Goal: Information Seeking & Learning: Learn about a topic

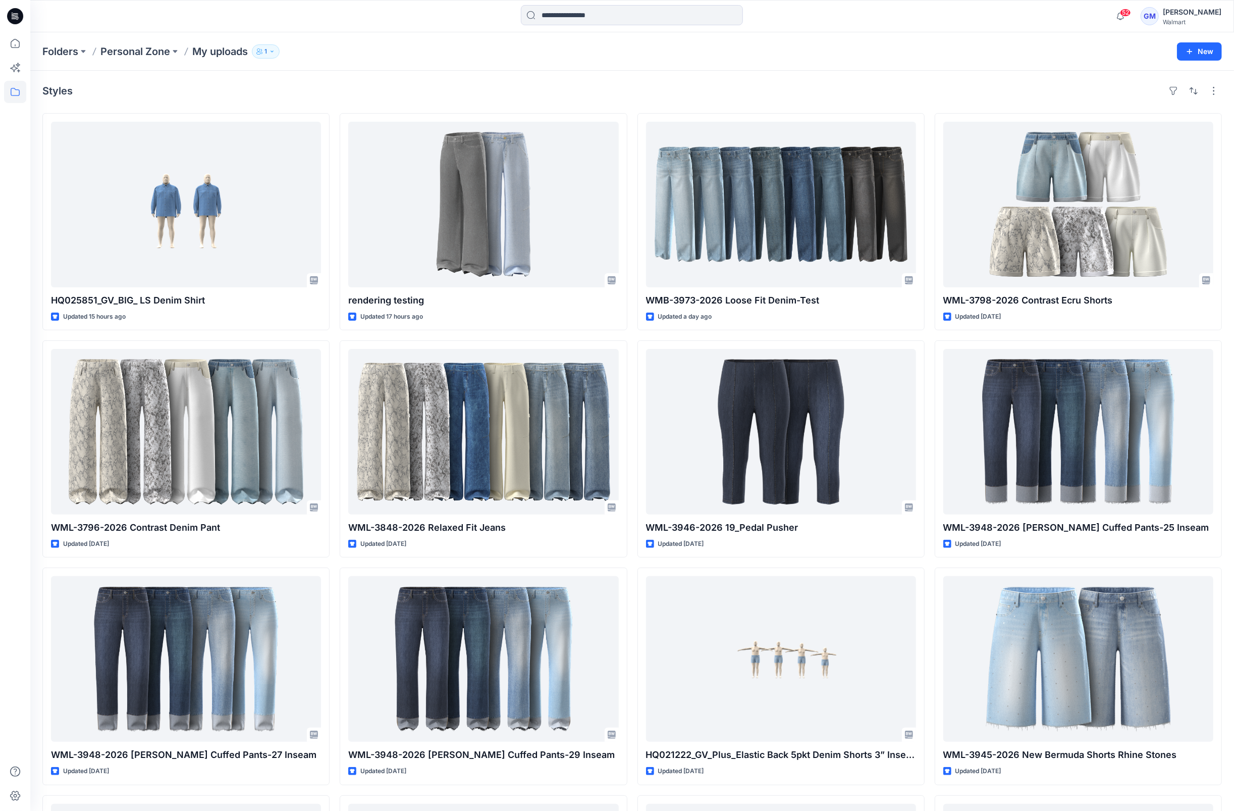
click at [29, 119] on div at bounding box center [15, 405] width 30 height 811
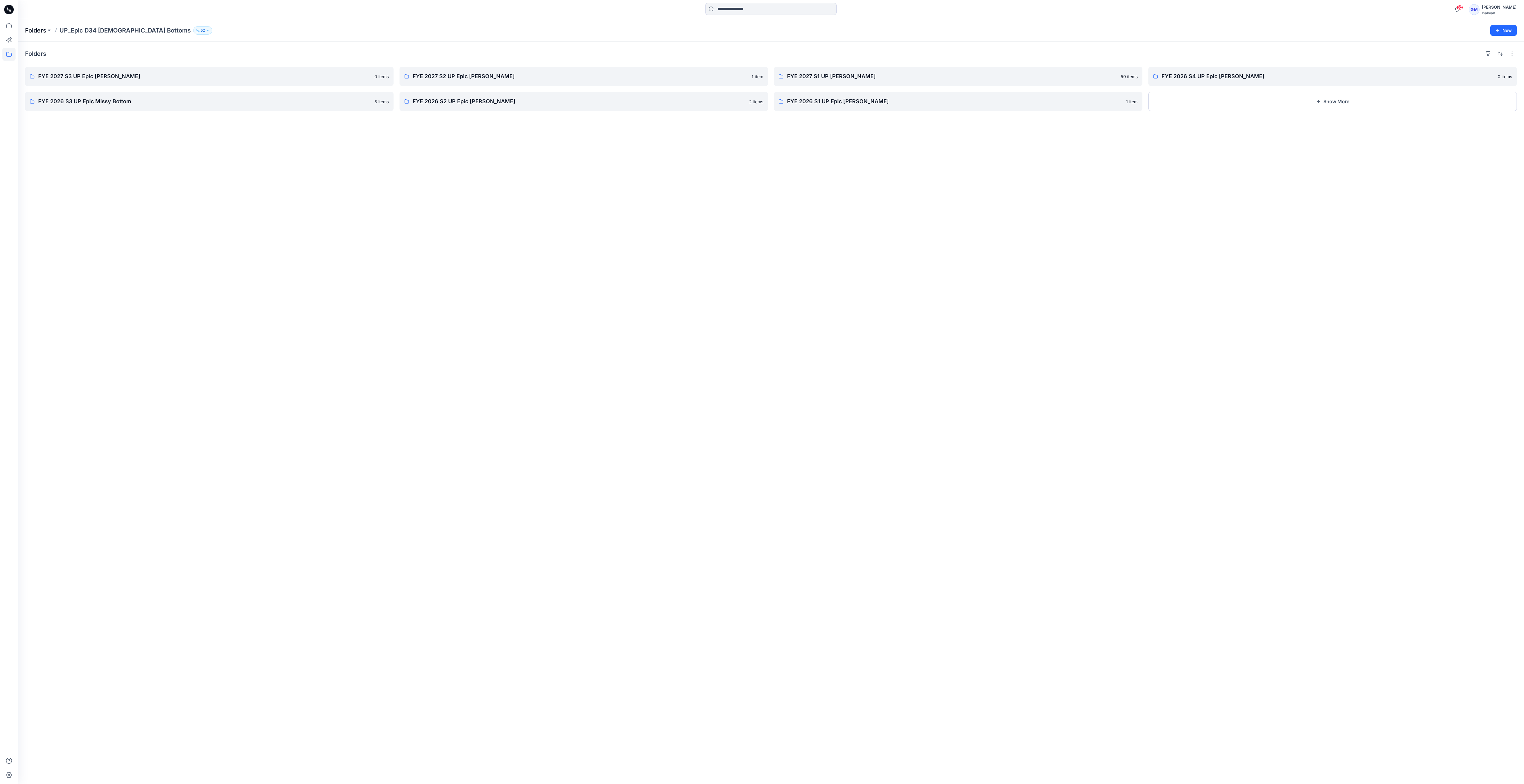
click at [40, 28] on p "Folders" at bounding box center [35, 30] width 21 height 8
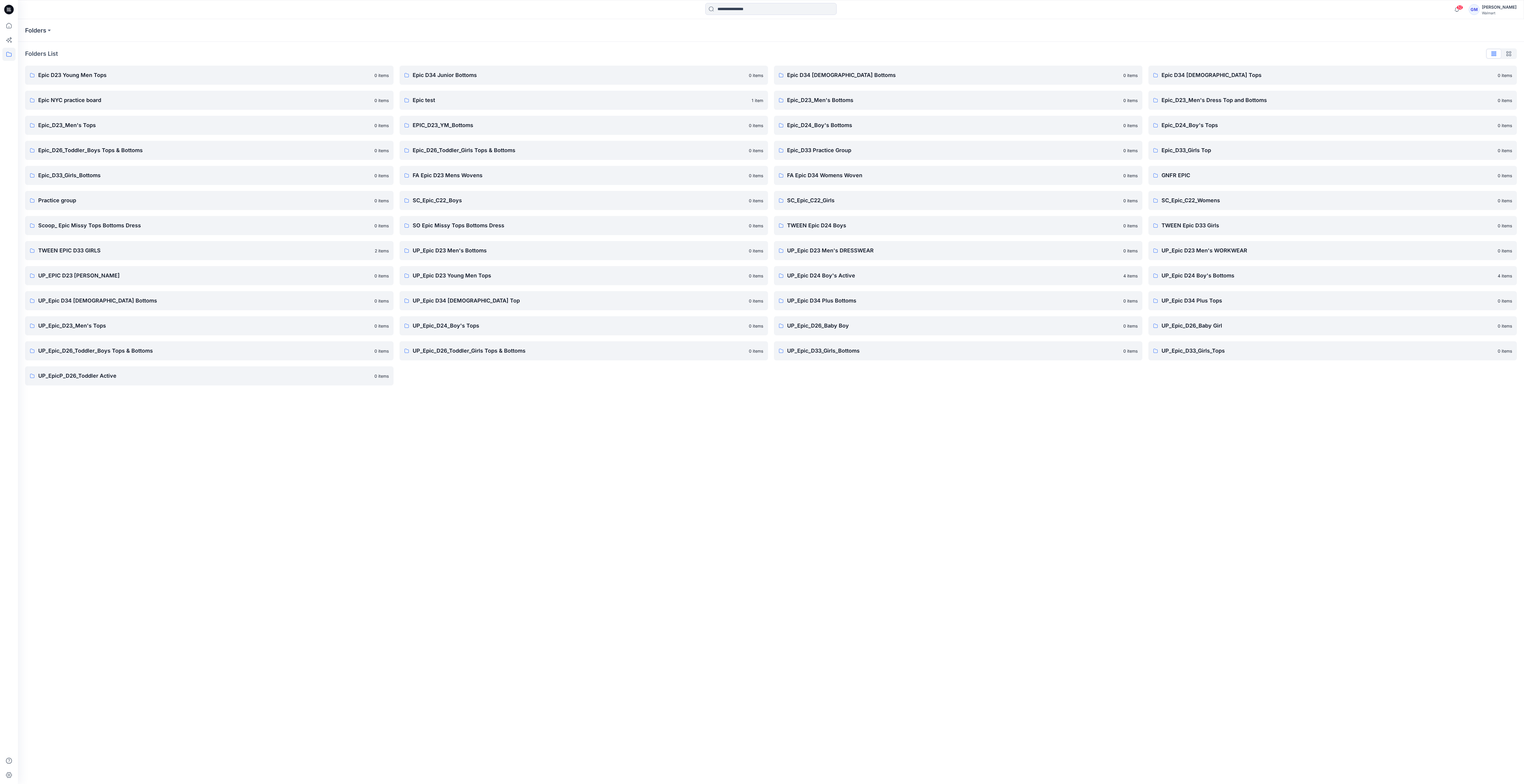
click at [126, 434] on div "Folders Folders List Epic D23 Young Men Tops 0 items Epic NYC practice board 0 …" at bounding box center [771, 401] width 1506 height 765
click at [811, 179] on p "FA Epic D34 Womens Woven" at bounding box center [953, 176] width 332 height 8
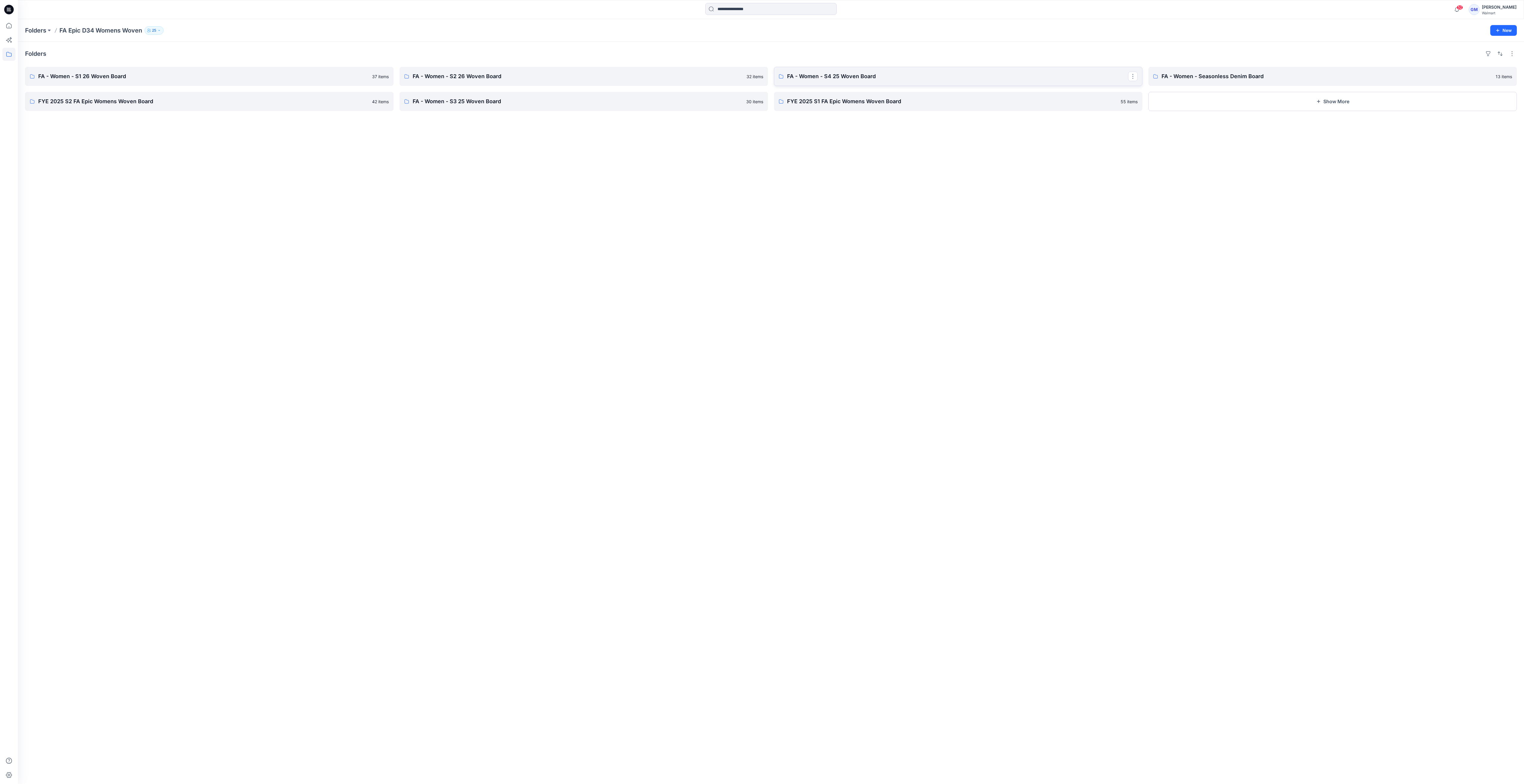
click at [897, 79] on p "FA - Women - S4 25 Woven Board" at bounding box center [957, 76] width 341 height 8
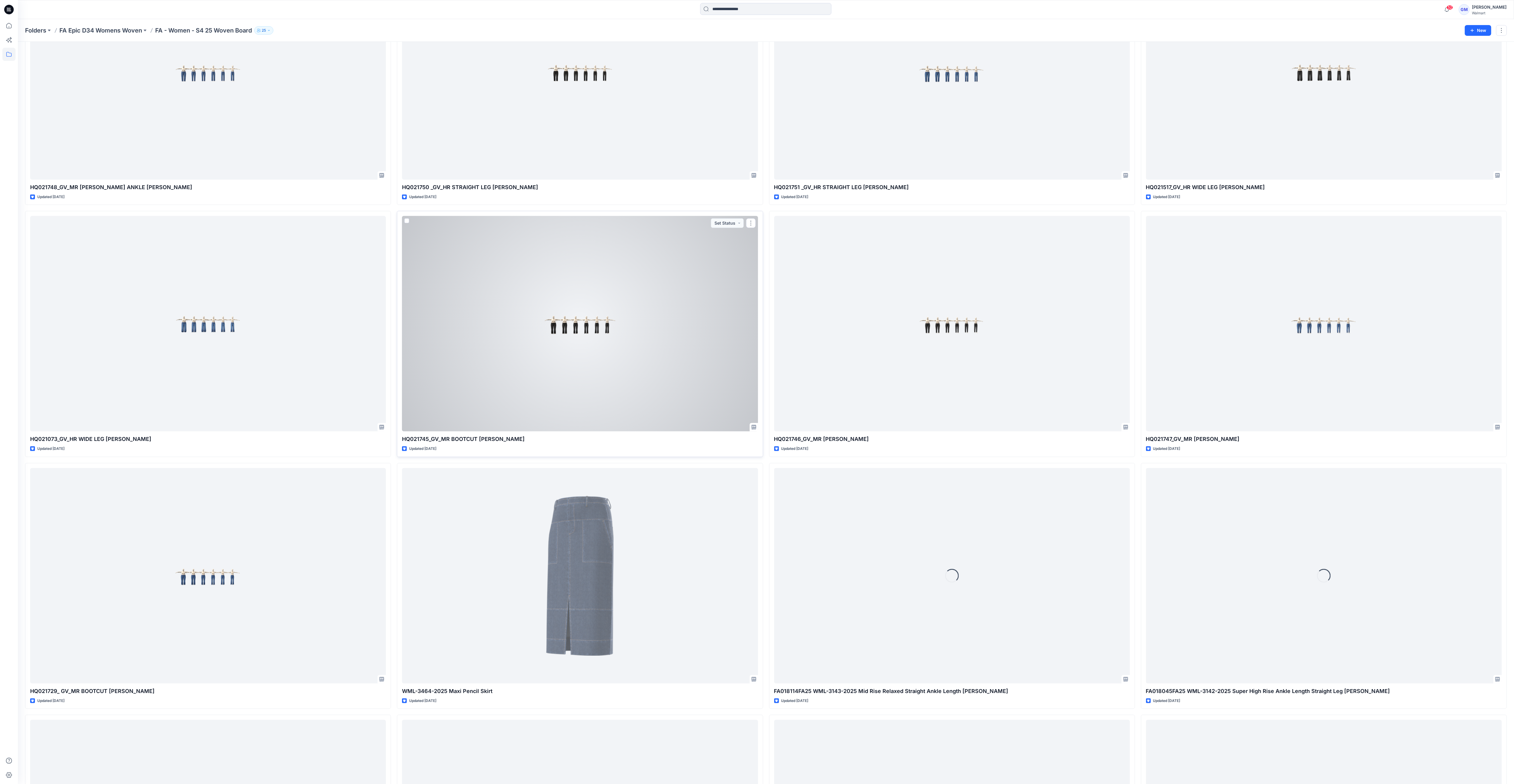
scroll to position [545, 0]
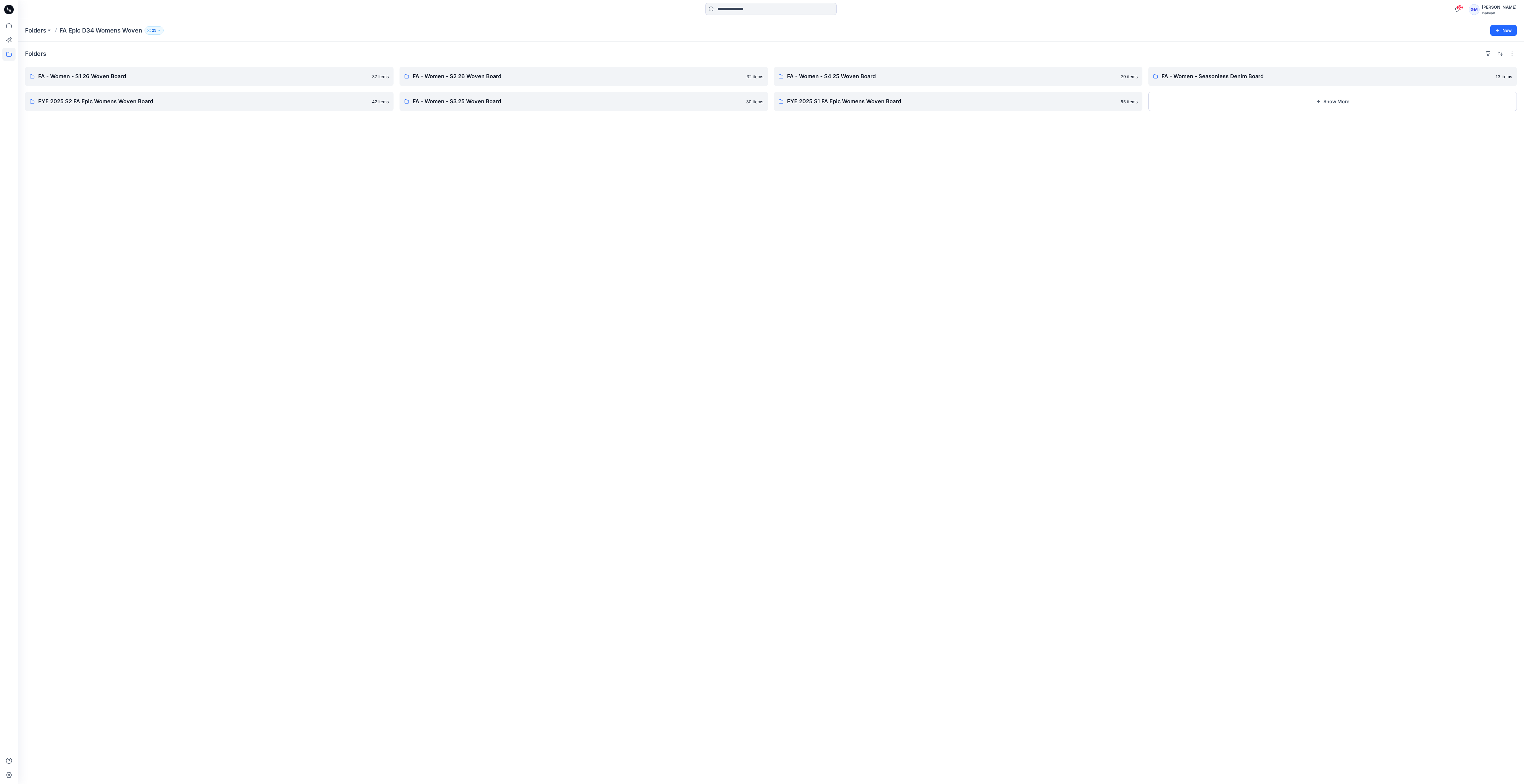
click at [449, 182] on div "Folders FA - Women - S1 26 Woven Board 37 items FYE 2025 S2 FA Epic Womens Wove…" at bounding box center [771, 413] width 1506 height 743
click at [173, 101] on p "FYE 2025 S2 FA Epic Womens Woven Board" at bounding box center [209, 102] width 341 height 8
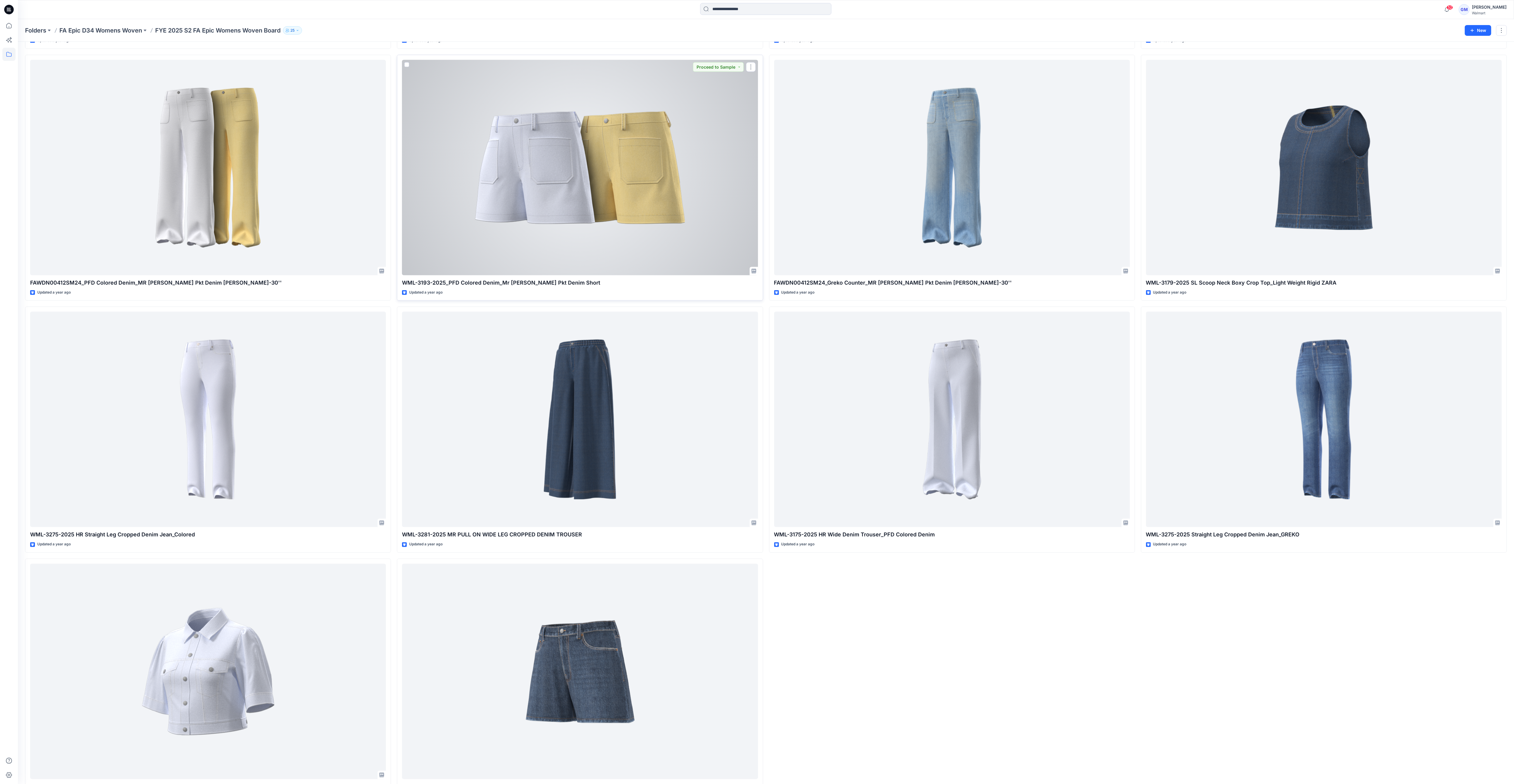
scroll to position [2057, 0]
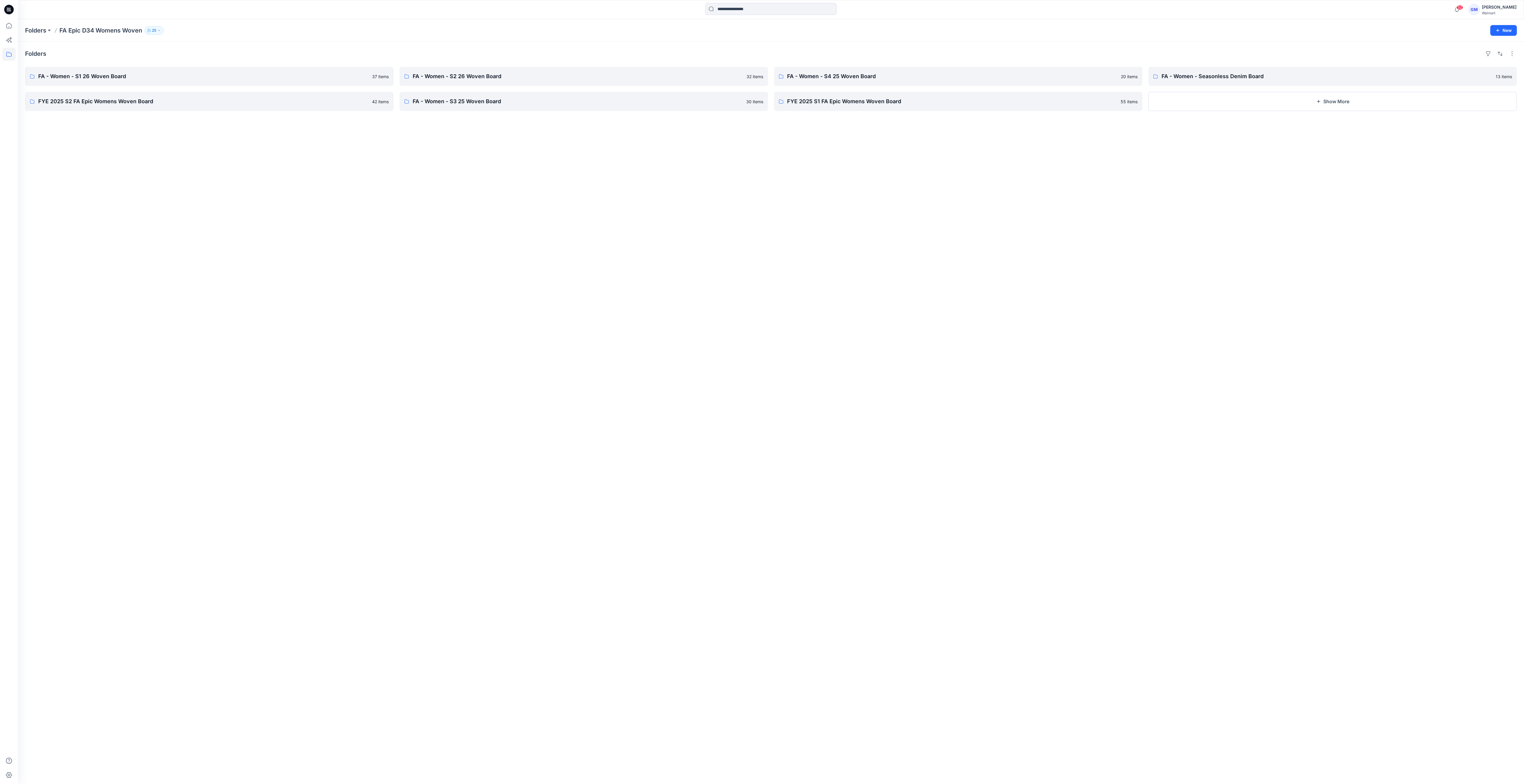
click at [374, 245] on div "Folders FA - Women - S1 26 Woven Board 37 items FYE 2025 S2 FA Epic Womens Wove…" at bounding box center [771, 413] width 1506 height 743
click at [451, 105] on p "FA - Women - S3 25 Woven Board" at bounding box center [583, 102] width 341 height 8
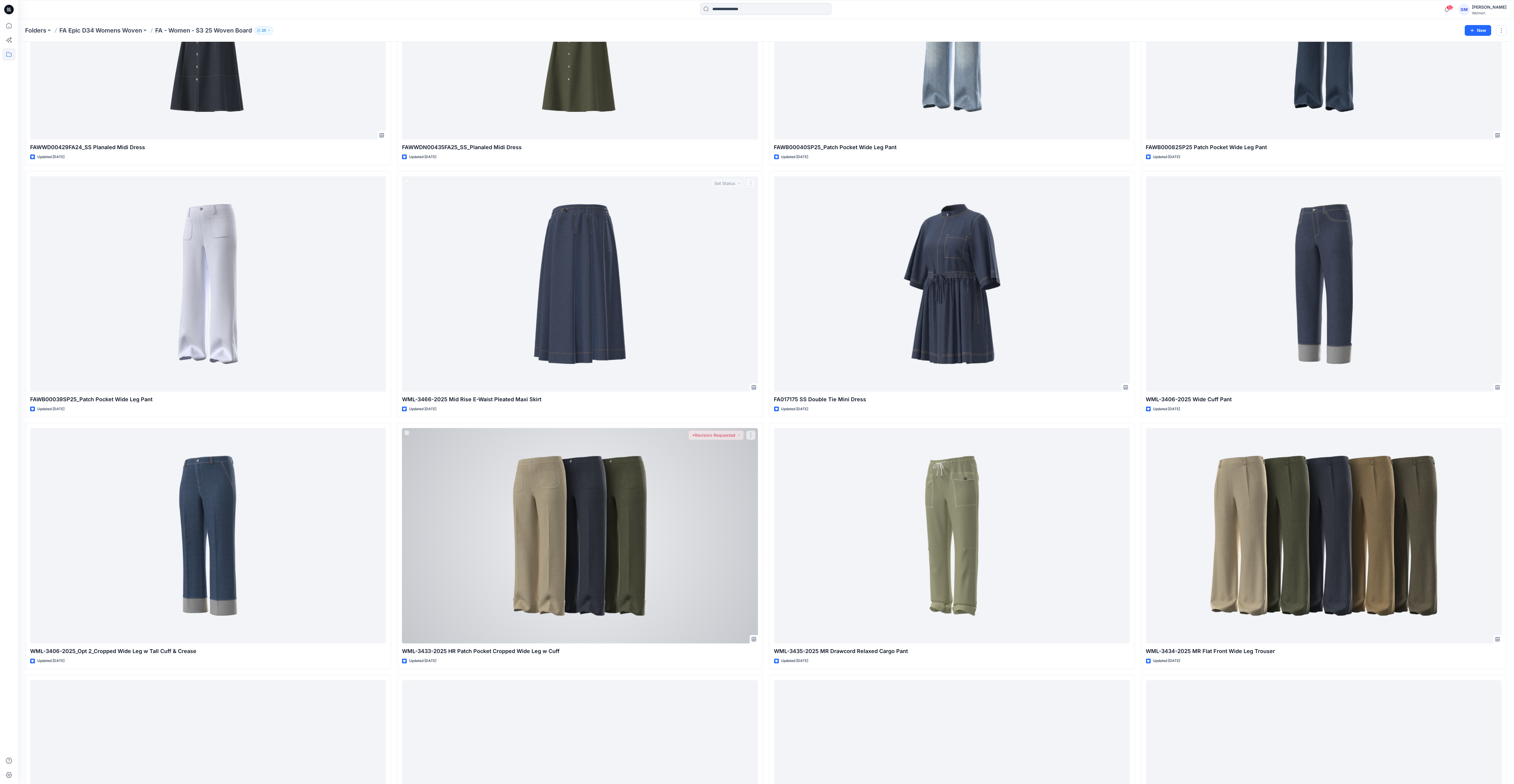
scroll to position [818, 0]
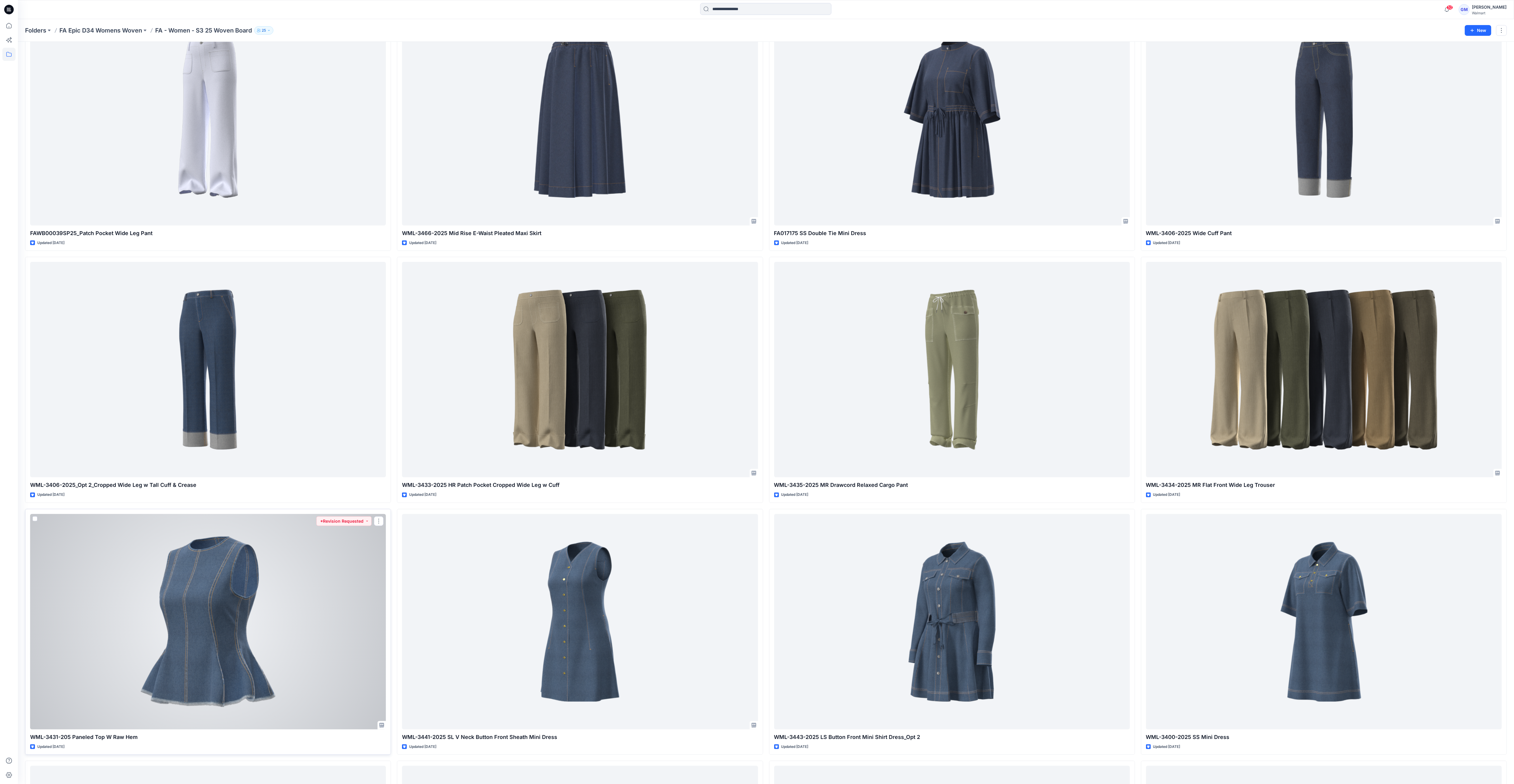
click at [222, 618] on div at bounding box center [208, 622] width 356 height 215
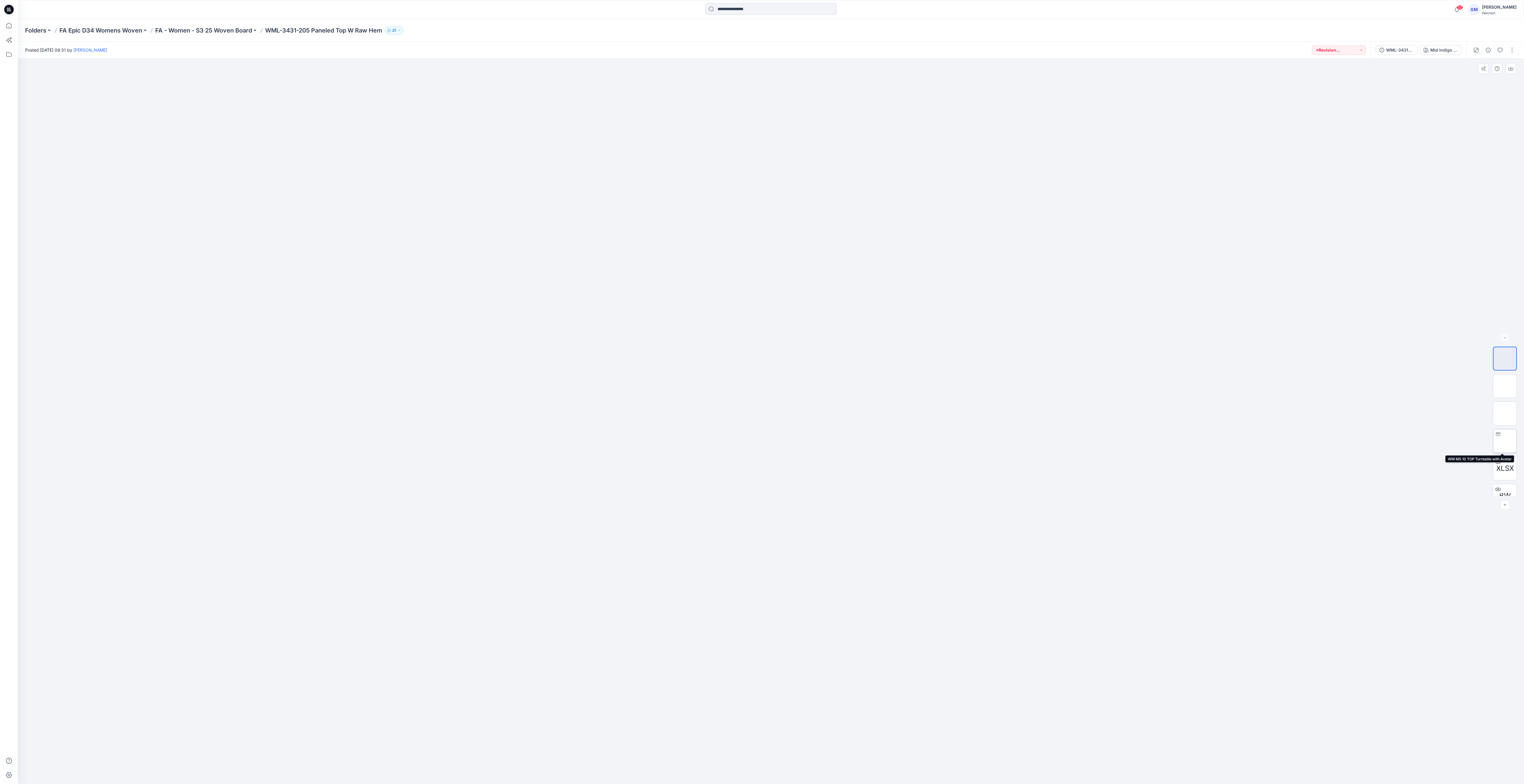
click at [1505, 441] on img at bounding box center [1505, 441] width 0 height 0
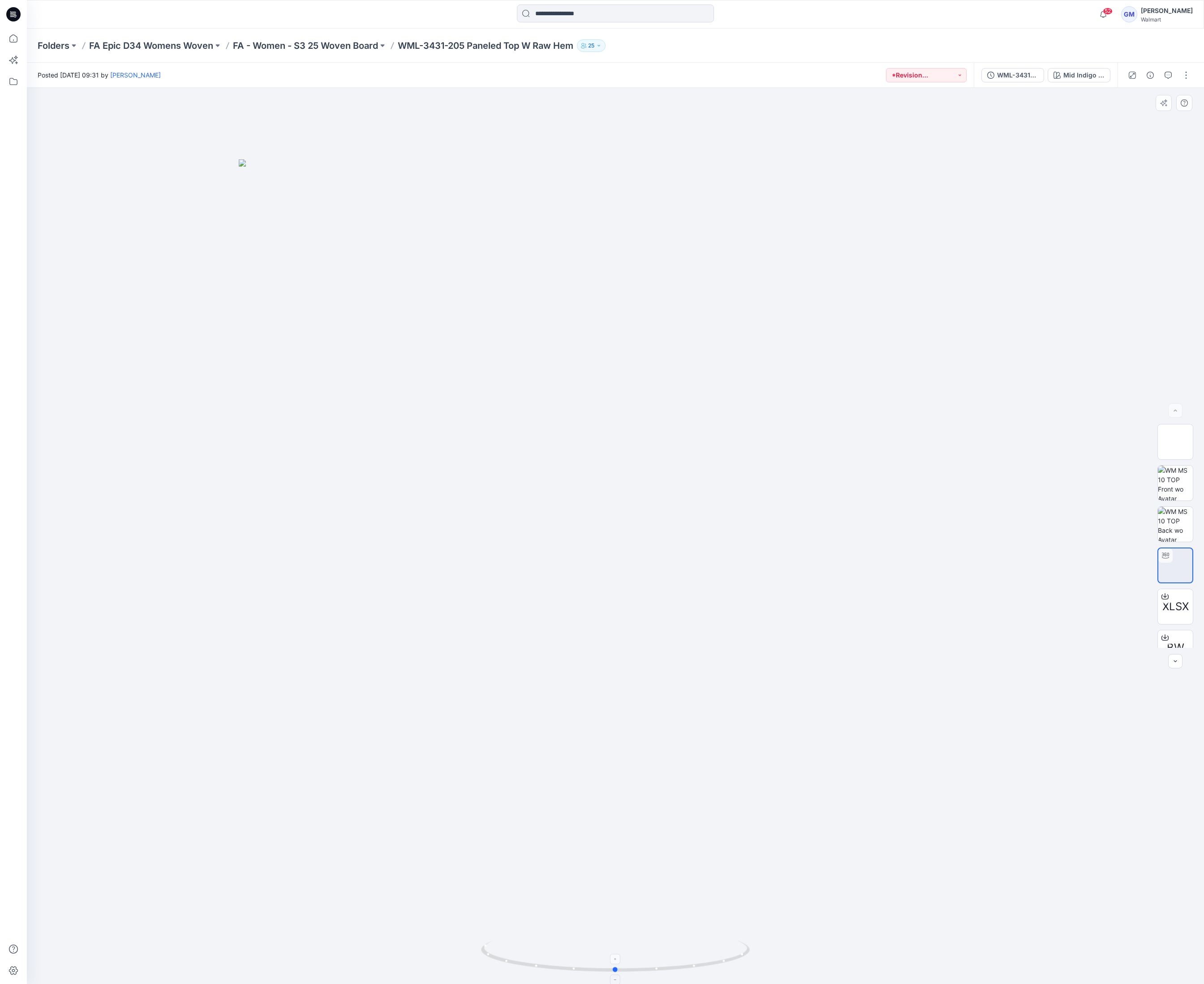
click at [522, 964] on icon at bounding box center [616, 957] width 271 height 34
click at [1065, 475] on div at bounding box center [615, 536] width 1176 height 897
drag, startPoint x: 397, startPoint y: 50, endPoint x: 576, endPoint y: 48, distance: 179.0
click at [576, 48] on div "Folders FA Epic D34 Womens Woven FA - Women - S3 25 Woven Board WML-3431-205 Pa…" at bounding box center [579, 45] width 1085 height 12
copy p "WML-3431-205 Paneled Top W Raw Hem"
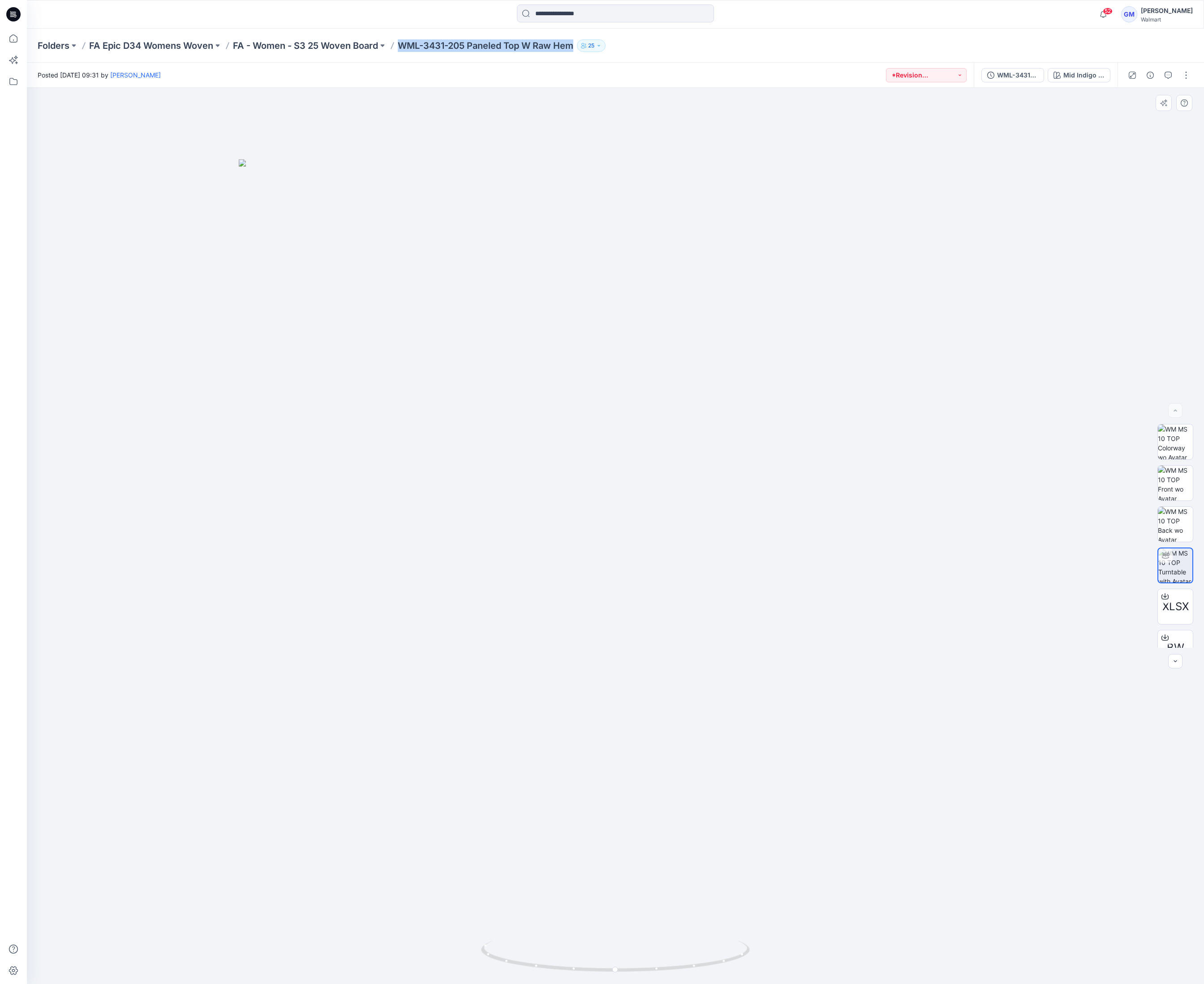
click at [1048, 253] on div at bounding box center [615, 536] width 1176 height 897
click at [1012, 507] on div at bounding box center [615, 536] width 1176 height 897
click at [951, 447] on img at bounding box center [615, 572] width 753 height 825
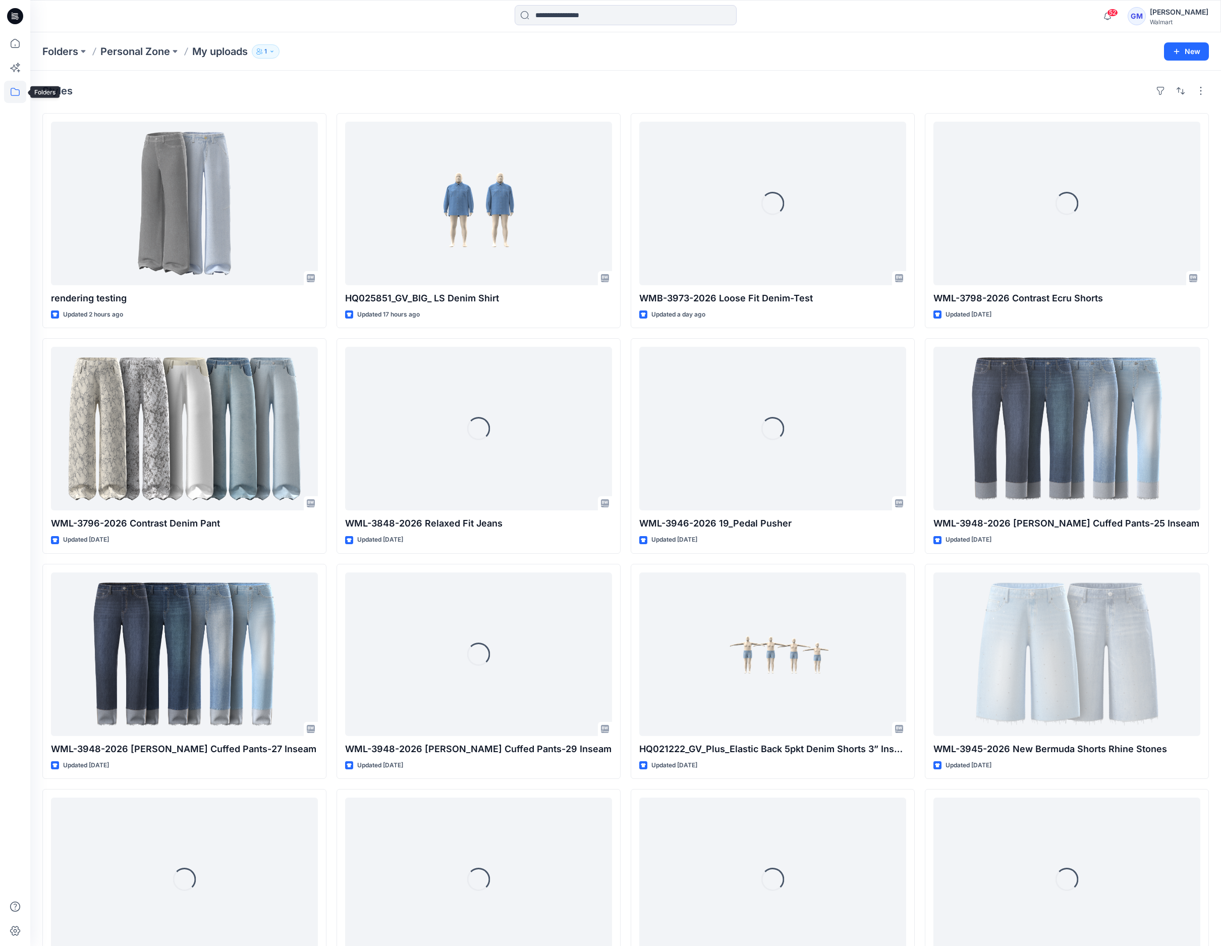
click at [9, 102] on icon at bounding box center [15, 92] width 22 height 22
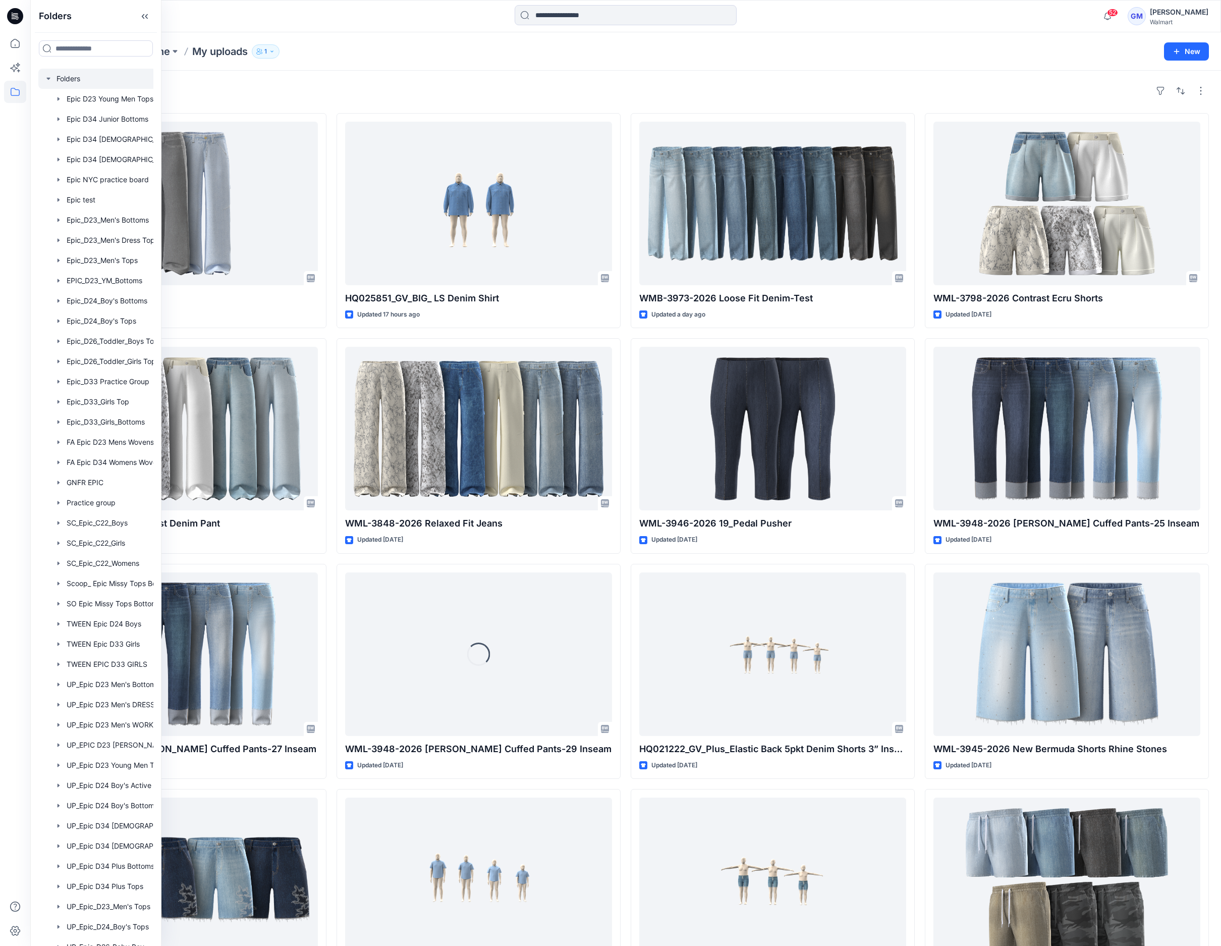
click at [79, 75] on div at bounding box center [108, 79] width 141 height 20
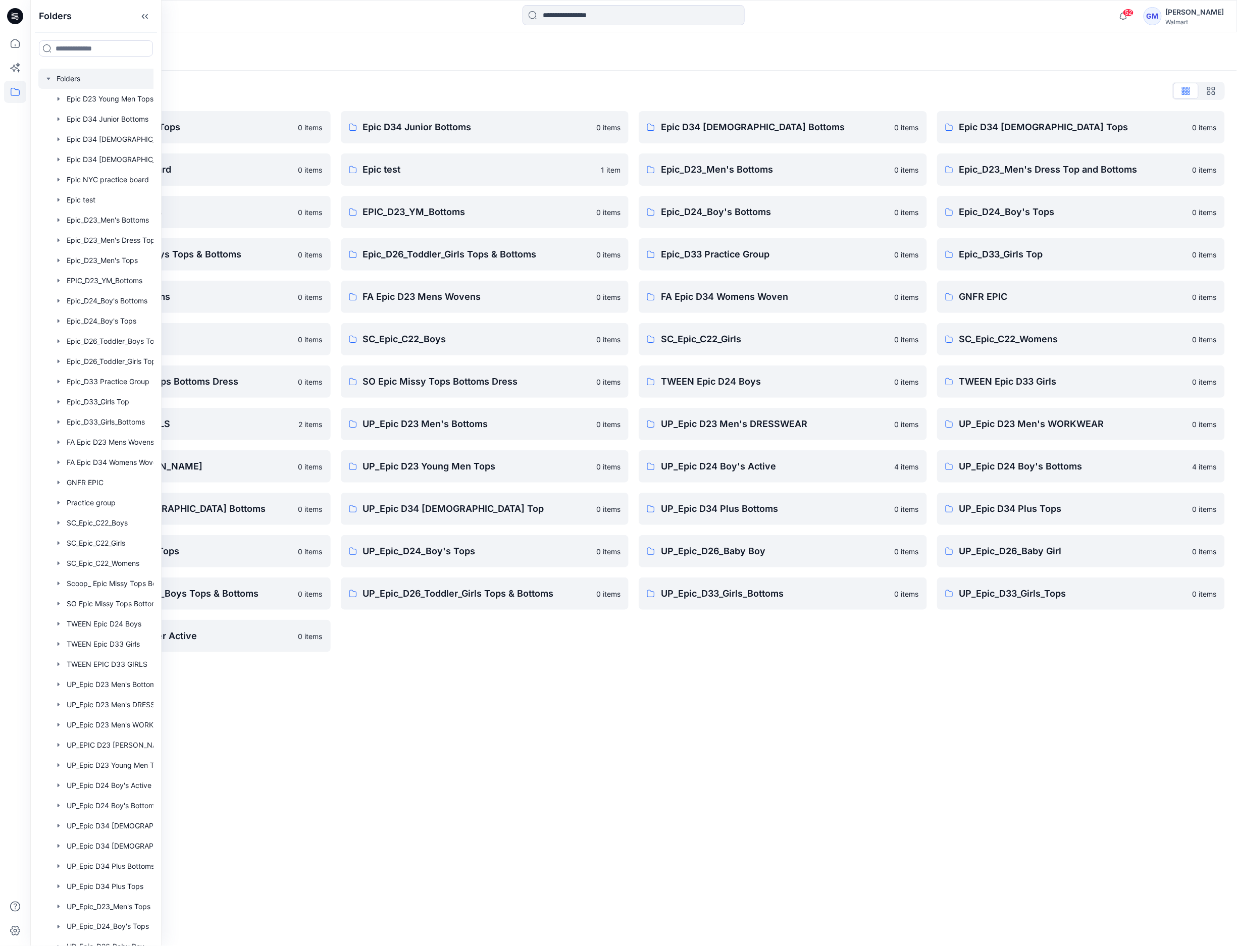
click at [499, 690] on div "Folders Folders List Epic D23 Young Men Tops 0 items Epic NYC practice board 0 …" at bounding box center [633, 489] width 1206 height 914
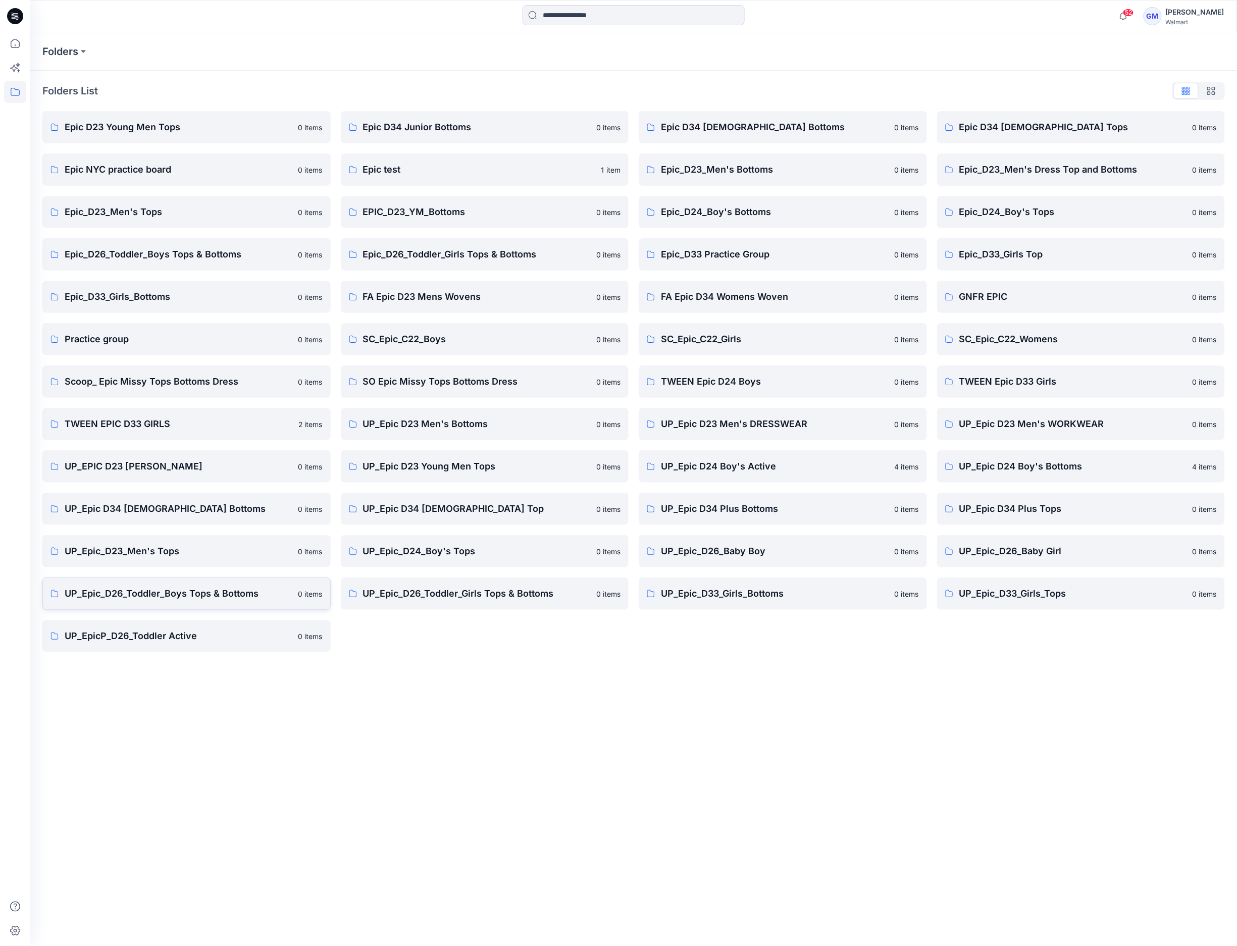
click at [212, 593] on p "UP_Epic_D26_Toddler_Boys Tops & Bottoms" at bounding box center [179, 593] width 228 height 14
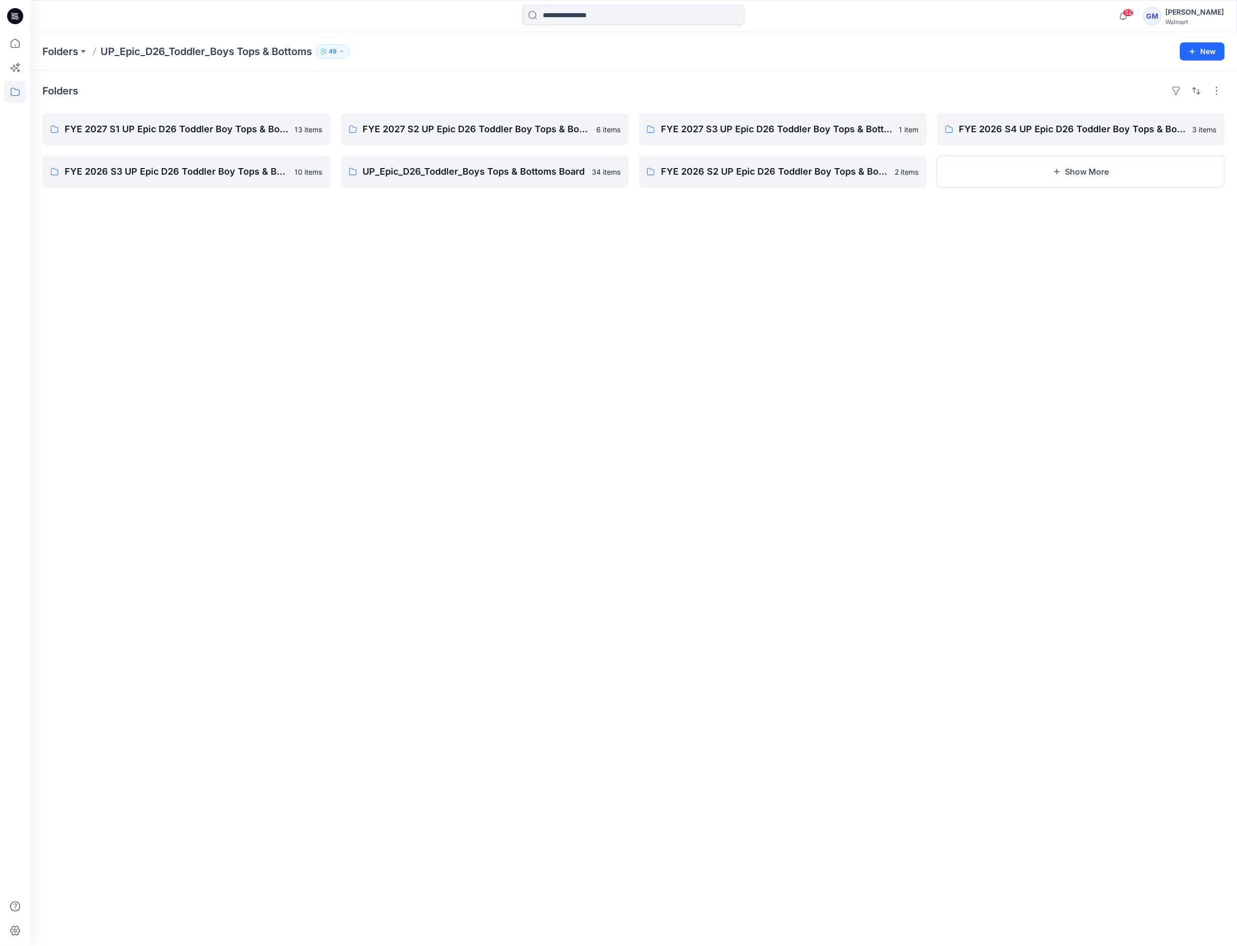
click at [294, 318] on div "Folders FYE 2027 S1 UP Epic D26 Toddler Boy Tops & Bottoms 13 items FYE 2026 S3…" at bounding box center [633, 508] width 1206 height 875
click at [210, 139] on link "FYE 2027 S1 UP Epic D26 Toddler Boy Tops & Bottoms" at bounding box center [186, 129] width 288 height 32
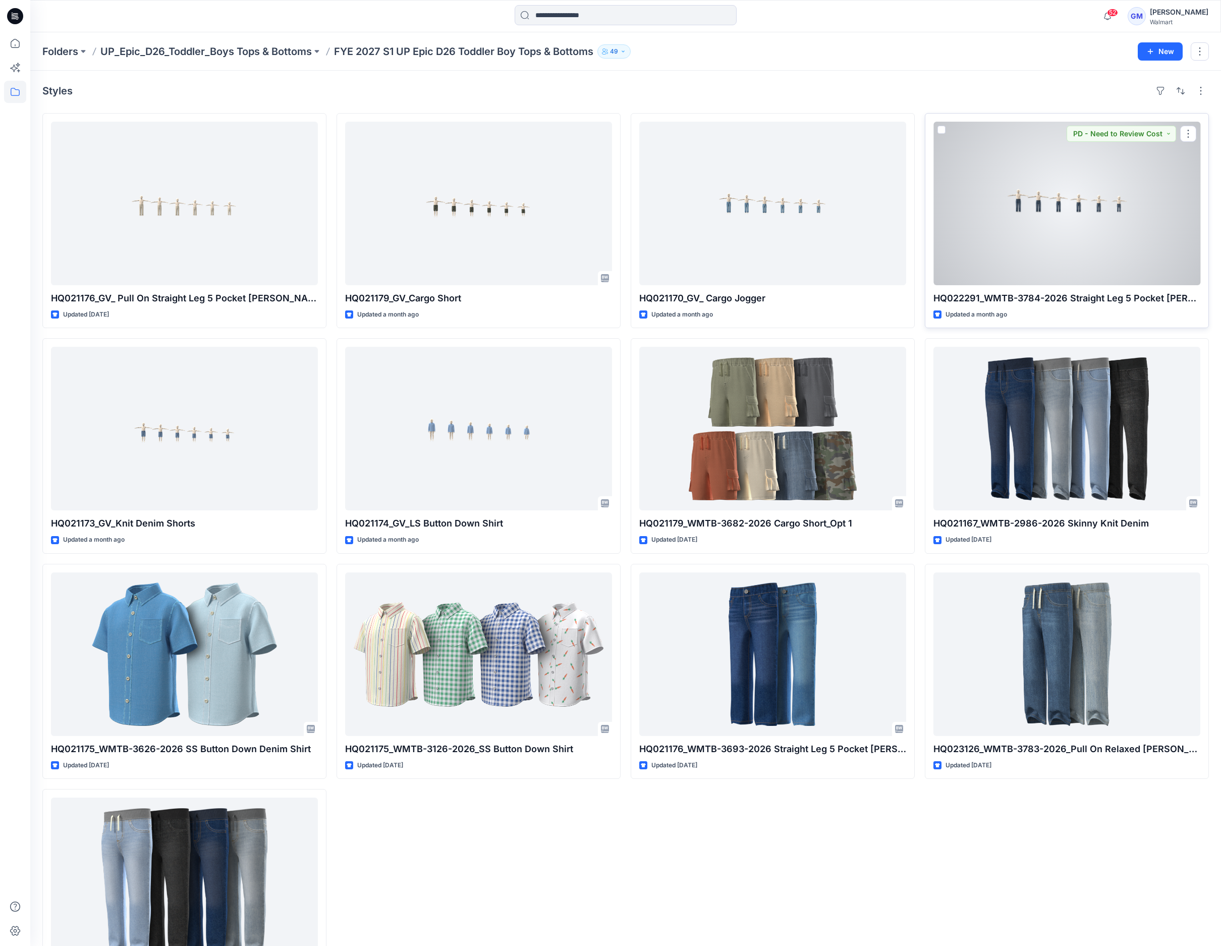
click at [1052, 242] on div at bounding box center [1067, 204] width 267 height 164
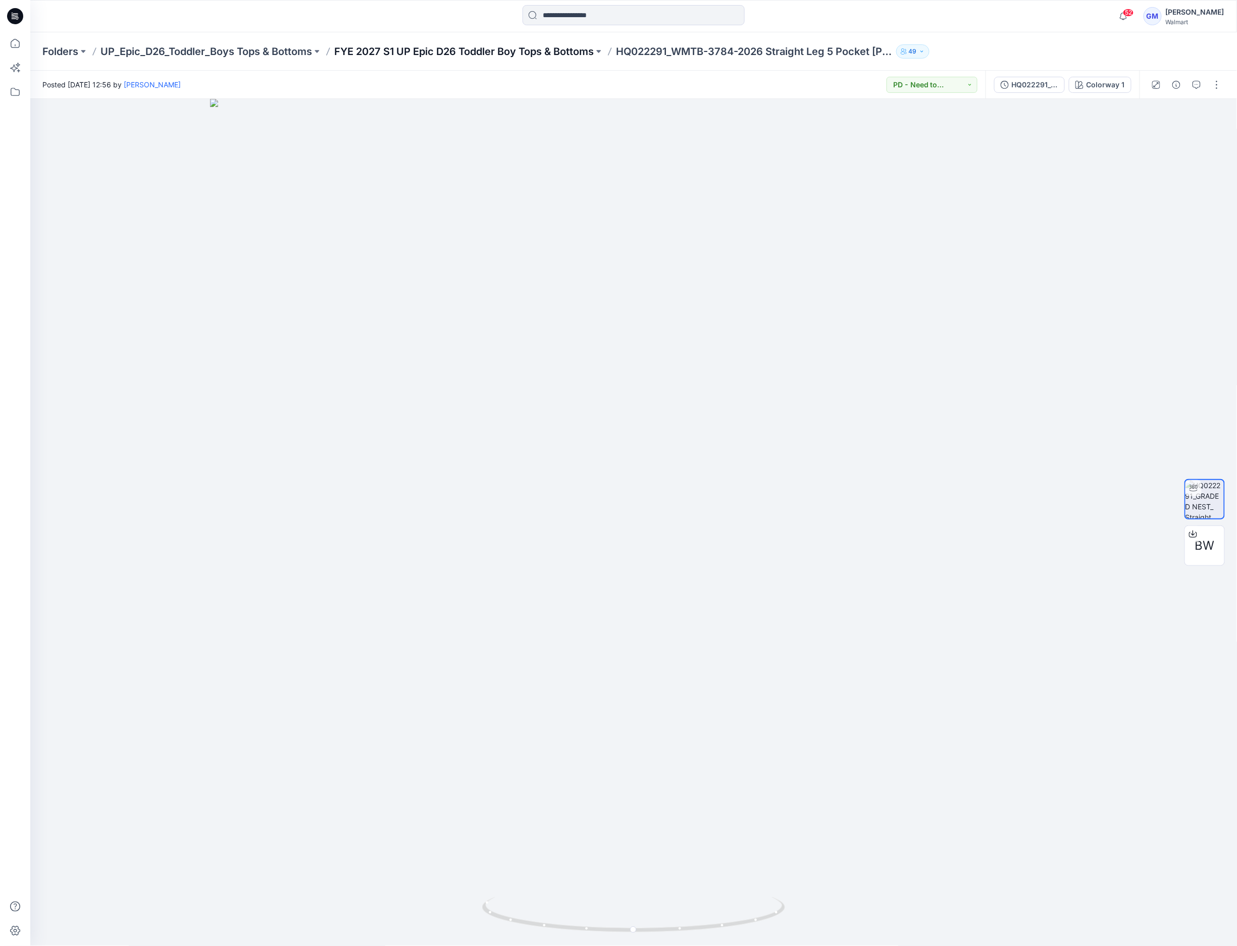
click at [486, 52] on p "FYE 2027 S1 UP Epic D26 Toddler Boy Tops & Bottoms" at bounding box center [463, 51] width 259 height 14
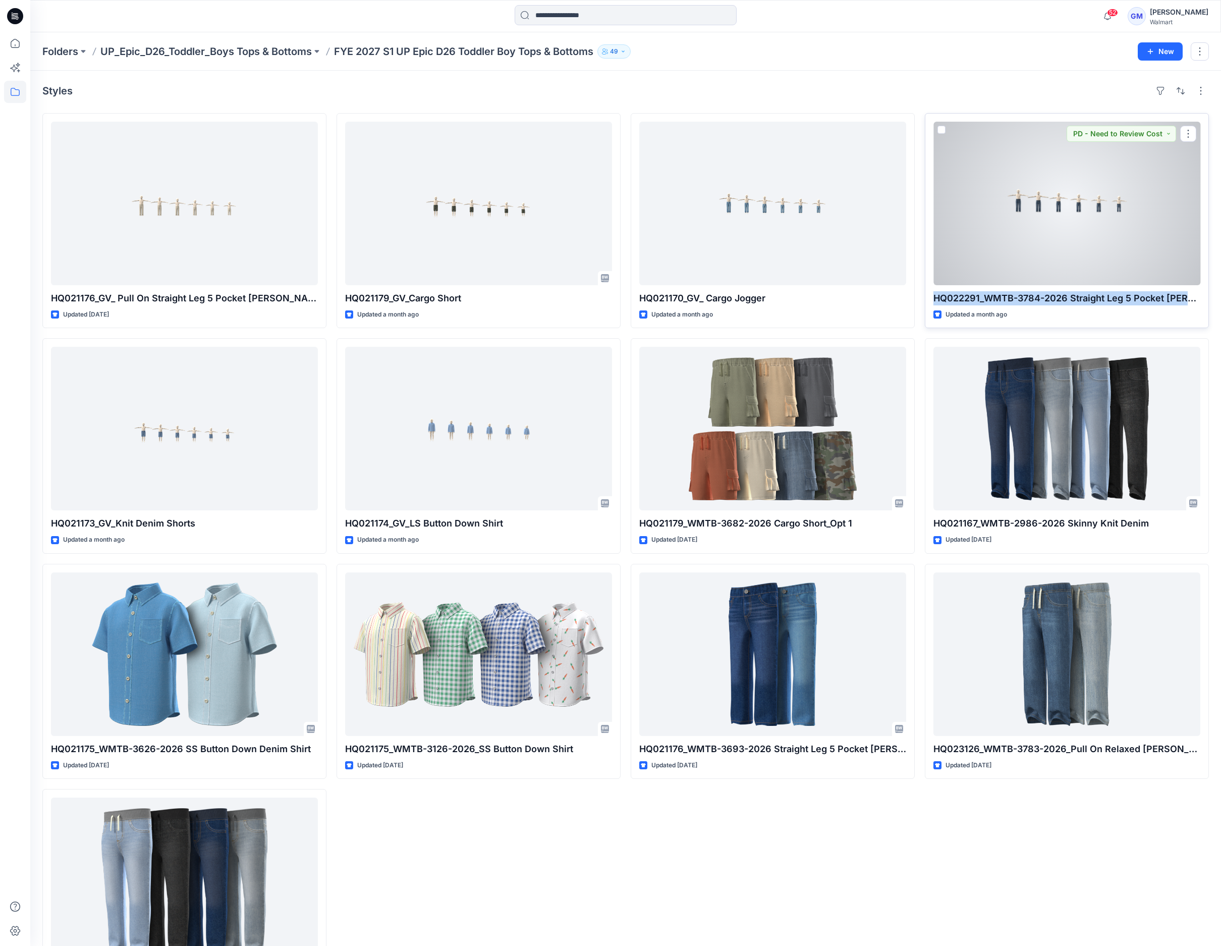
drag, startPoint x: 935, startPoint y: 301, endPoint x: 1190, endPoint y: 300, distance: 254.4
click at [1190, 300] on p "HQ022291_WMTB-3784-2026 Straight Leg 5 Pocket [PERSON_NAME]" at bounding box center [1067, 298] width 267 height 14
copy p "HQ022291_WMTB-3784-2026 Straight Leg 5 Pocket [PERSON_NAME]"
click at [1062, 235] on div at bounding box center [1067, 204] width 267 height 164
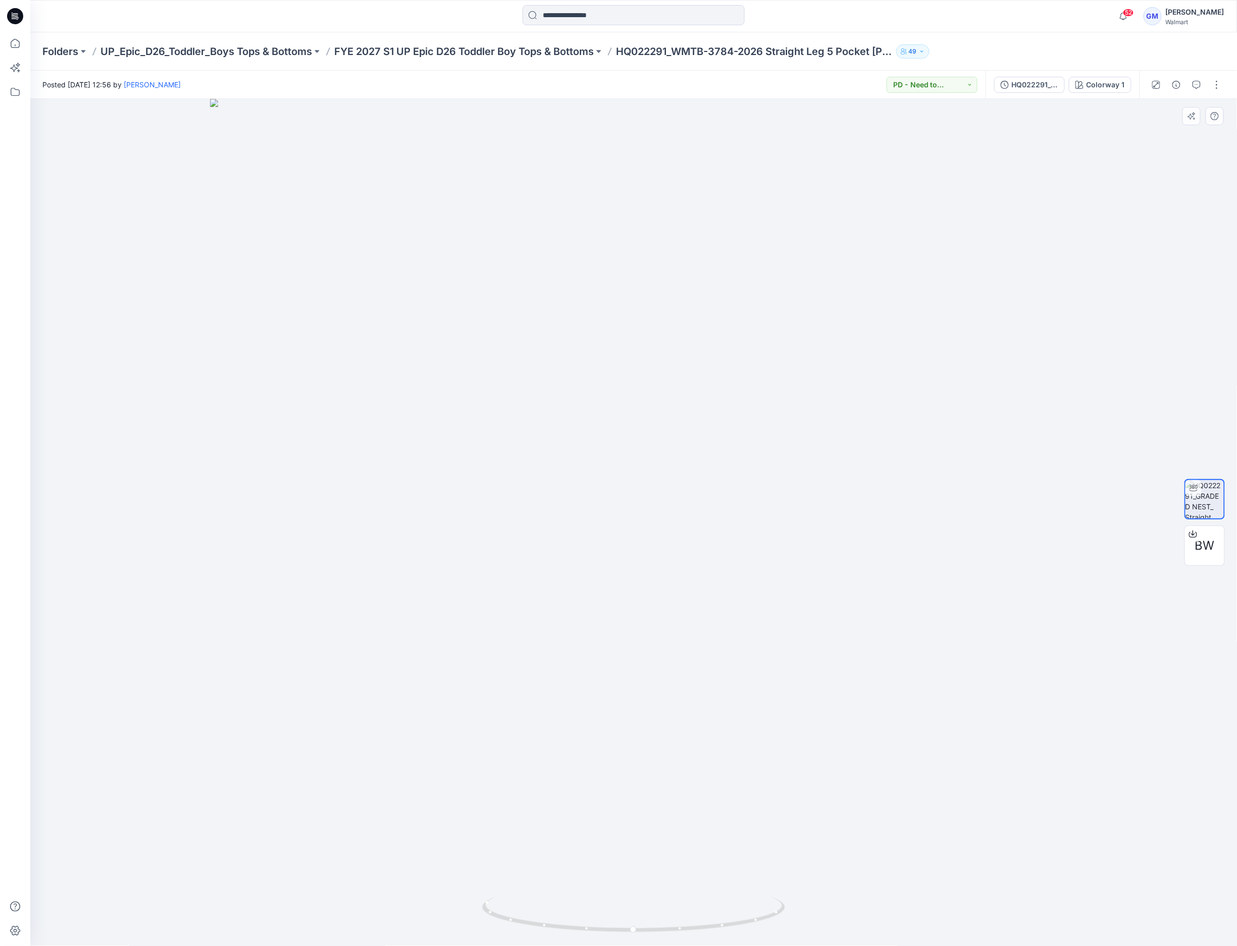
click at [1030, 100] on div at bounding box center [633, 522] width 1206 height 847
click at [1030, 91] on button "HQ022291_GV_ Straight Leg 5 Pocket [PERSON_NAME] 3T CR_Colorway 1_Front" at bounding box center [1029, 85] width 71 height 16
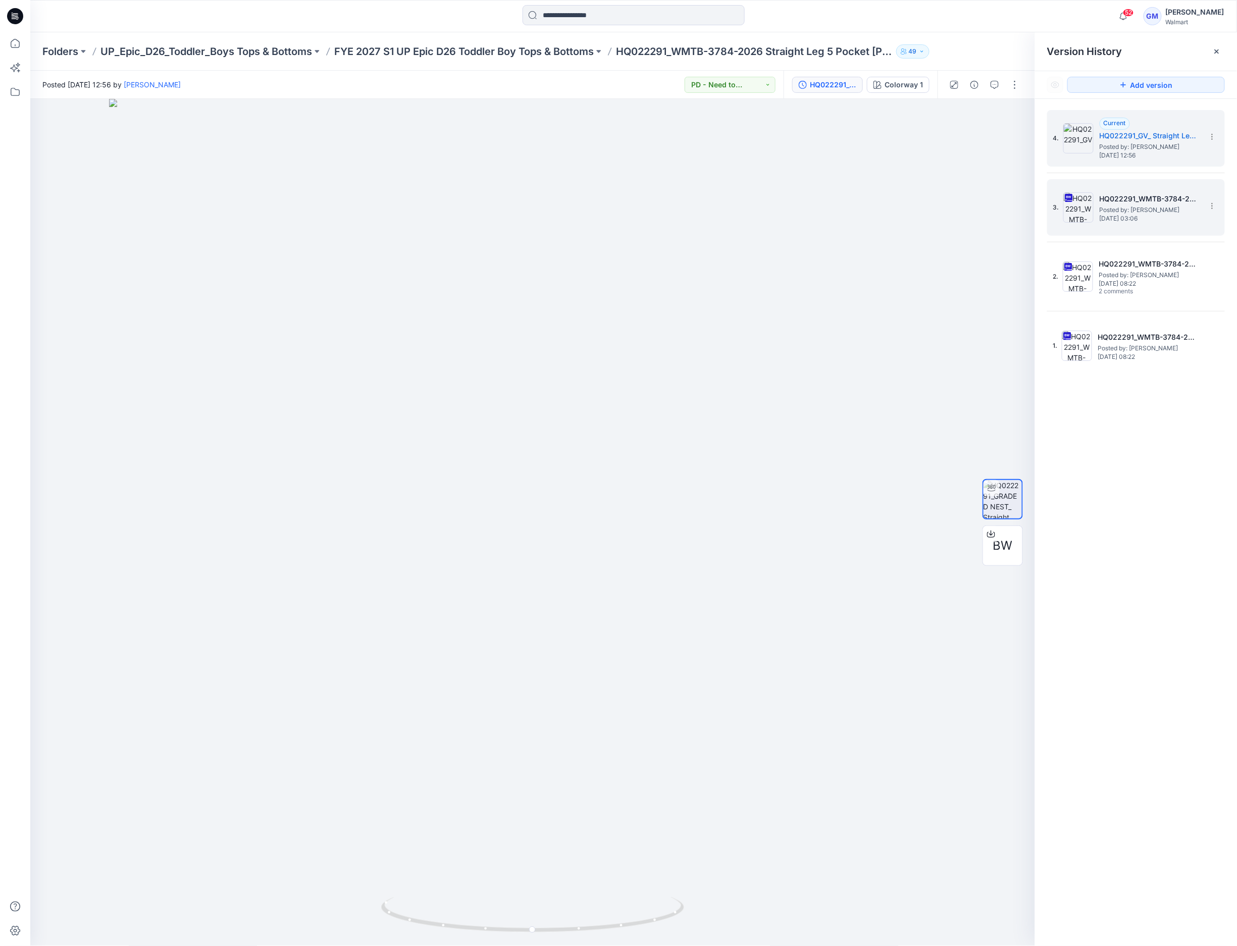
click at [1123, 196] on h5 "HQ022291_WMTB-3784-2026_REV1_ Straight Leg 5 Pocket [PERSON_NAME]" at bounding box center [1149, 199] width 101 height 12
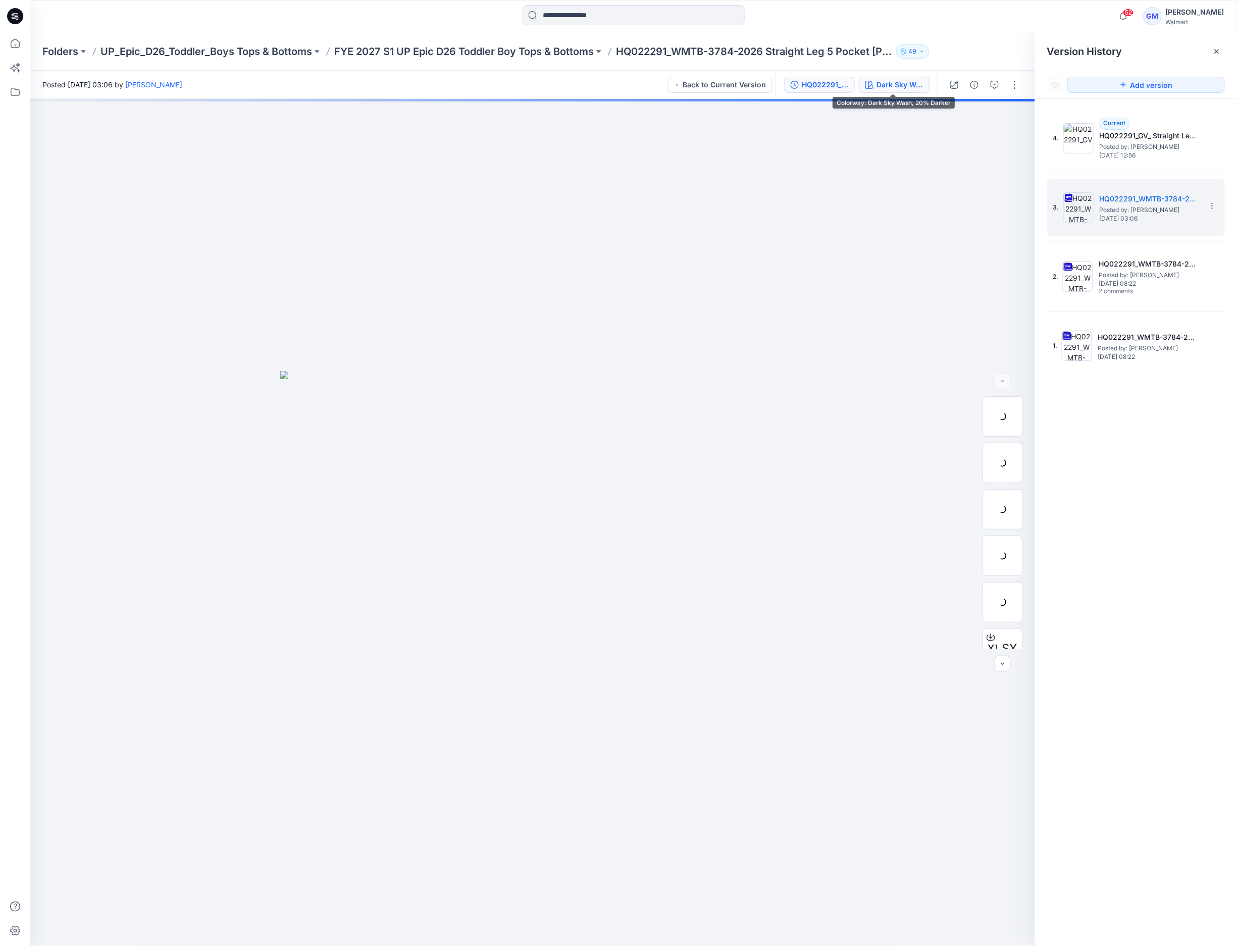
click at [896, 80] on div "Dark Sky Wash, 20% Darker" at bounding box center [899, 84] width 46 height 11
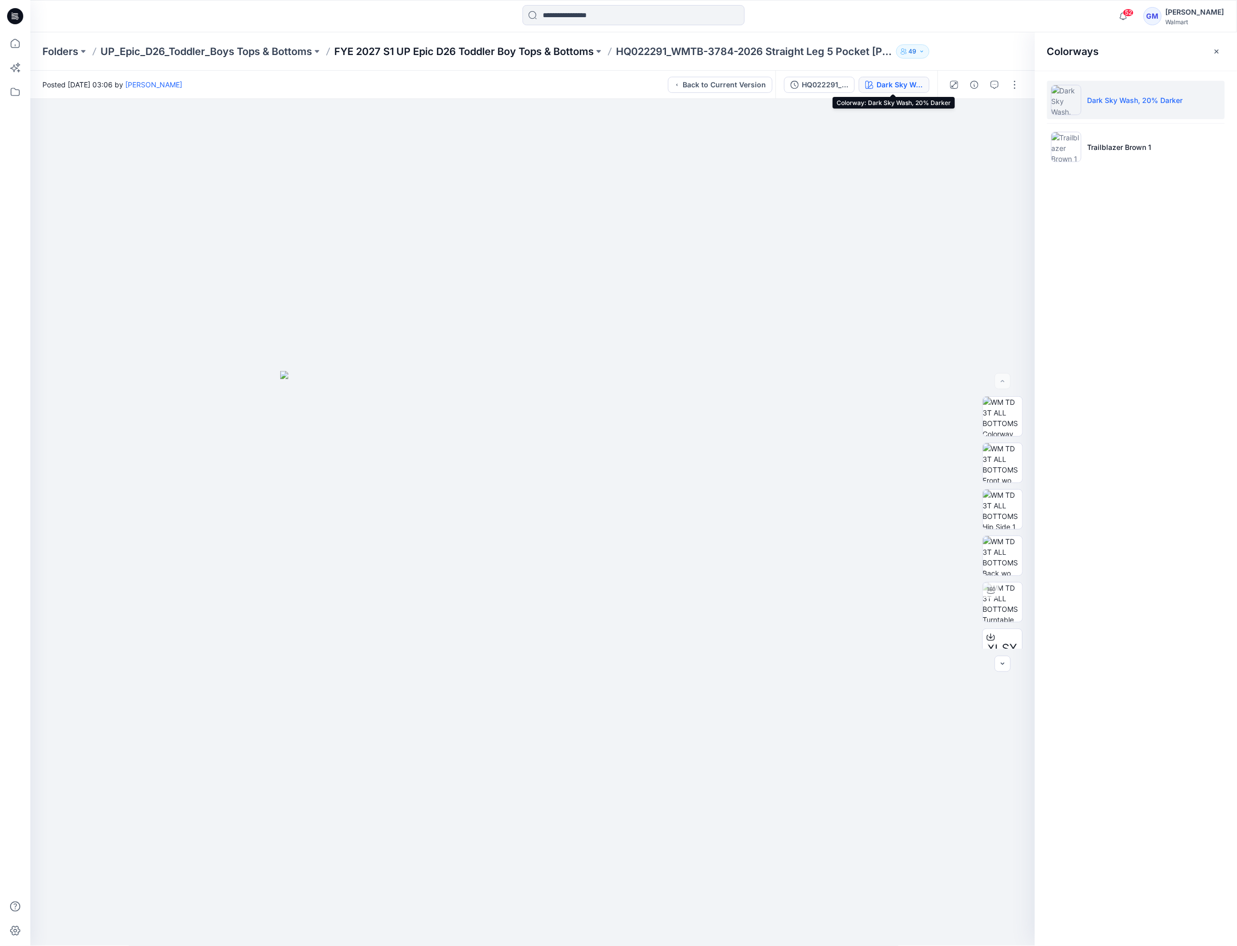
click at [556, 54] on p "FYE 2027 S1 UP Epic D26 Toddler Boy Tops & Bottoms" at bounding box center [463, 51] width 259 height 14
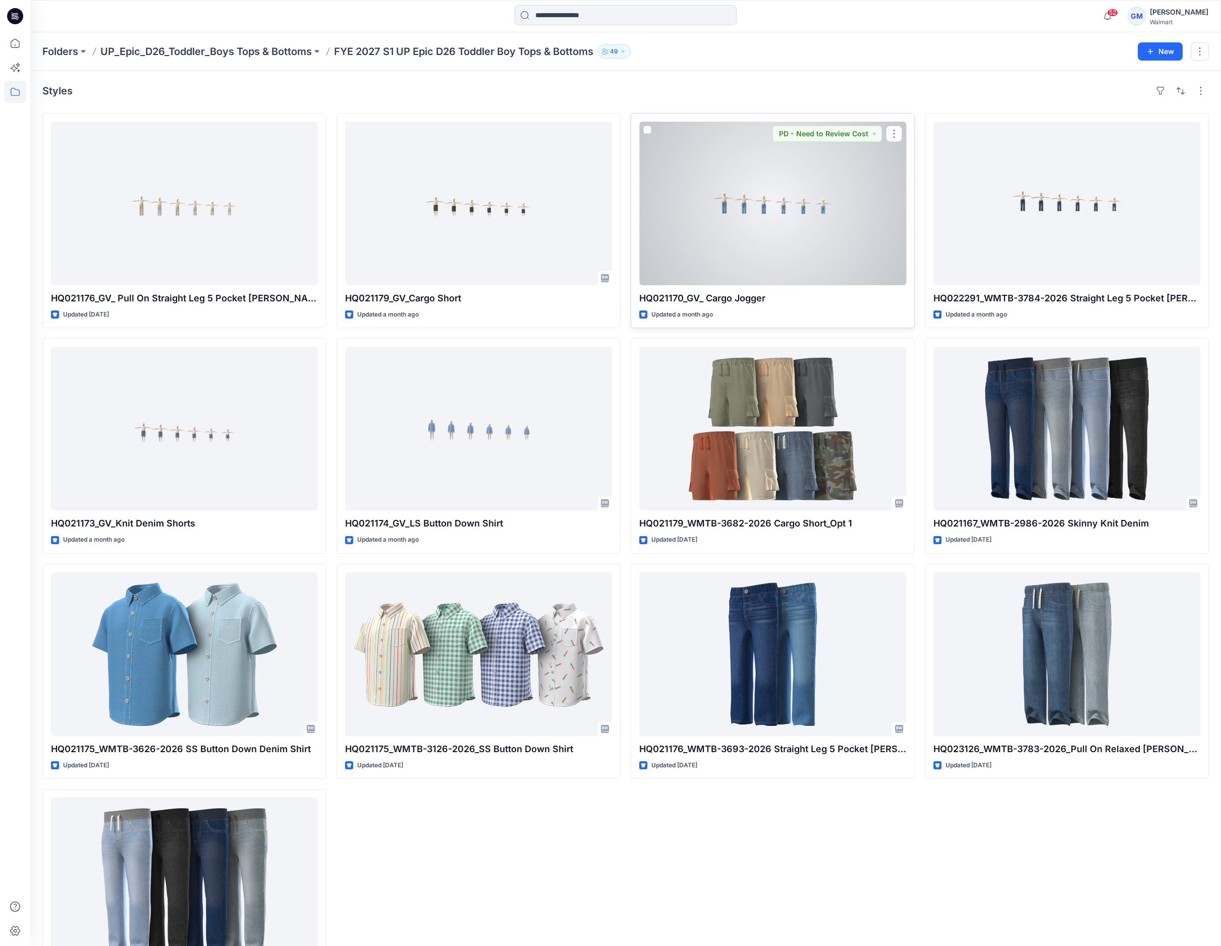
click at [852, 232] on div at bounding box center [772, 204] width 267 height 164
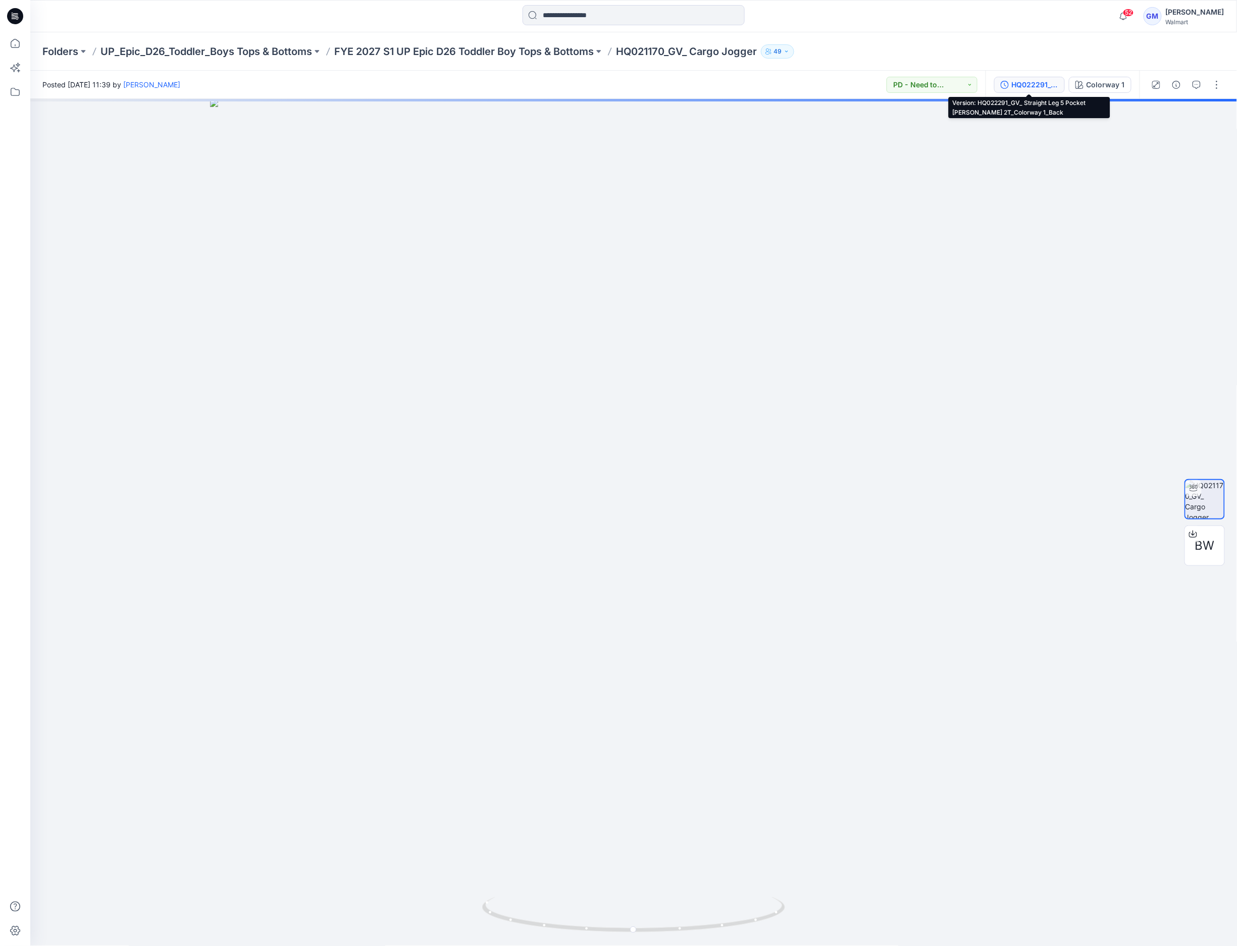
click at [1003, 87] on icon "button" at bounding box center [1004, 85] width 8 height 8
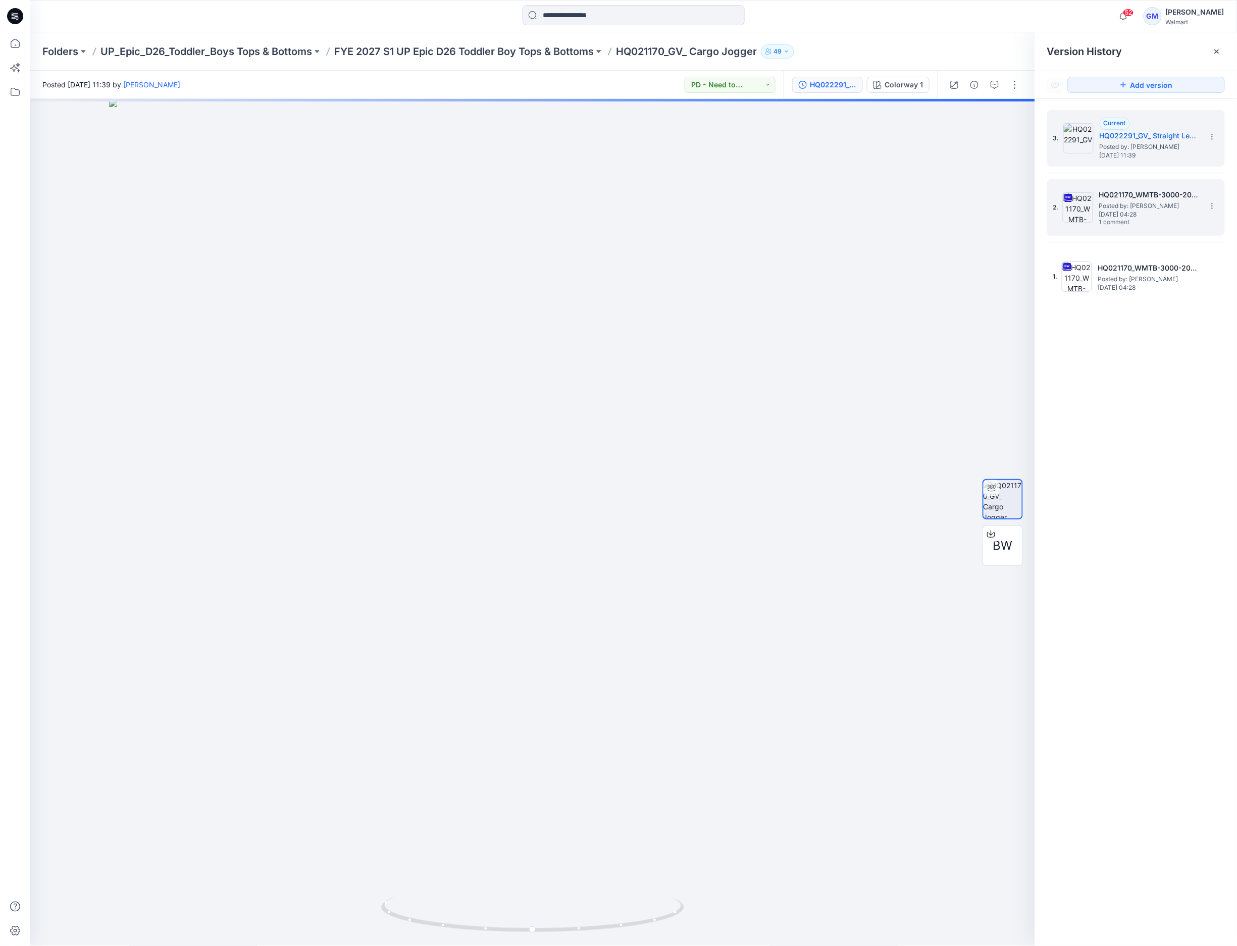
click at [1128, 181] on div "2. HQ021170_WMTB-3000-2026 Cargo Jogger_Full Colorway Posted by: [PERSON_NAME] …" at bounding box center [1136, 207] width 178 height 57
click at [1142, 202] on span "Posted by: [PERSON_NAME]" at bounding box center [1149, 206] width 101 height 10
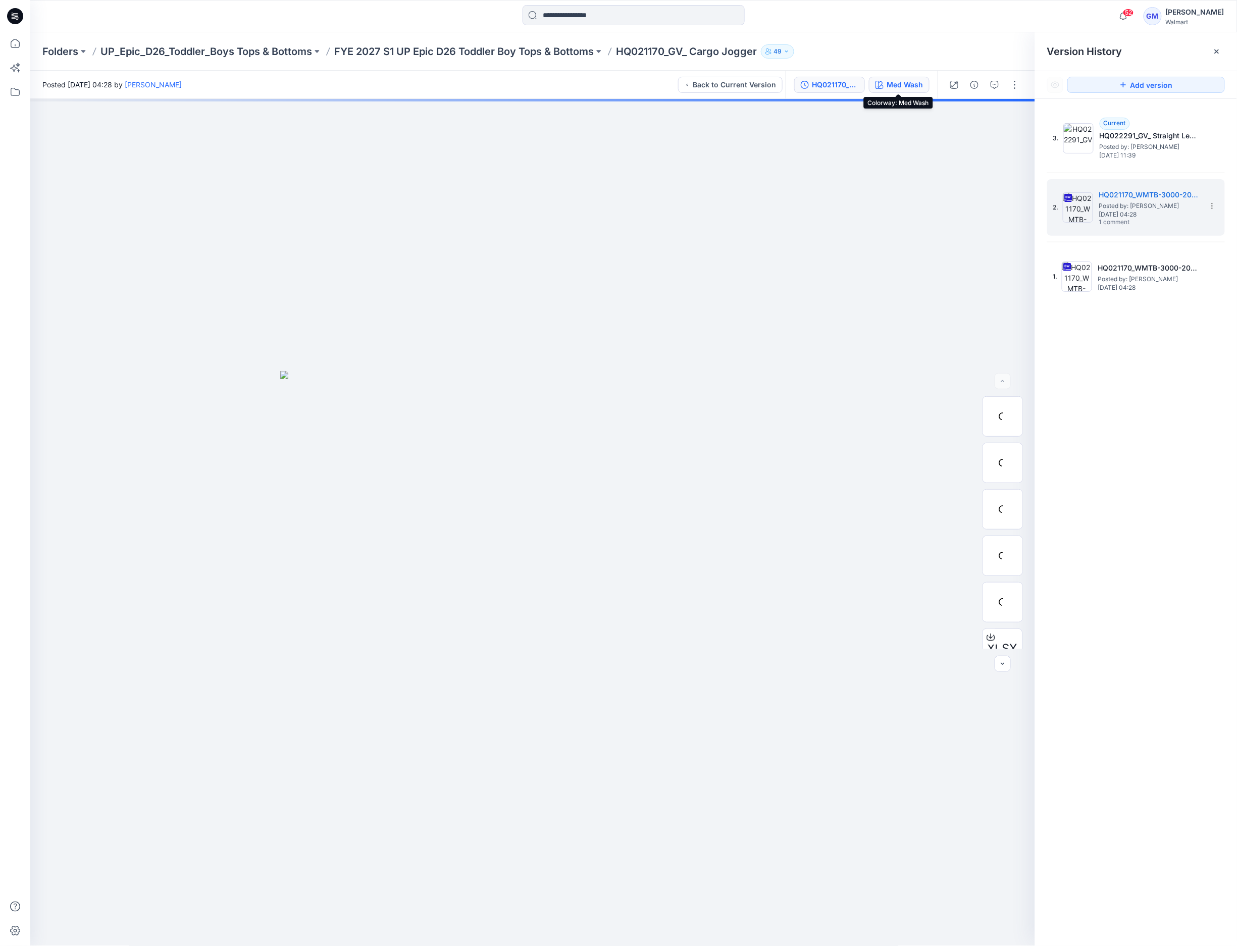
click at [901, 84] on div "Med Wash" at bounding box center [904, 84] width 36 height 11
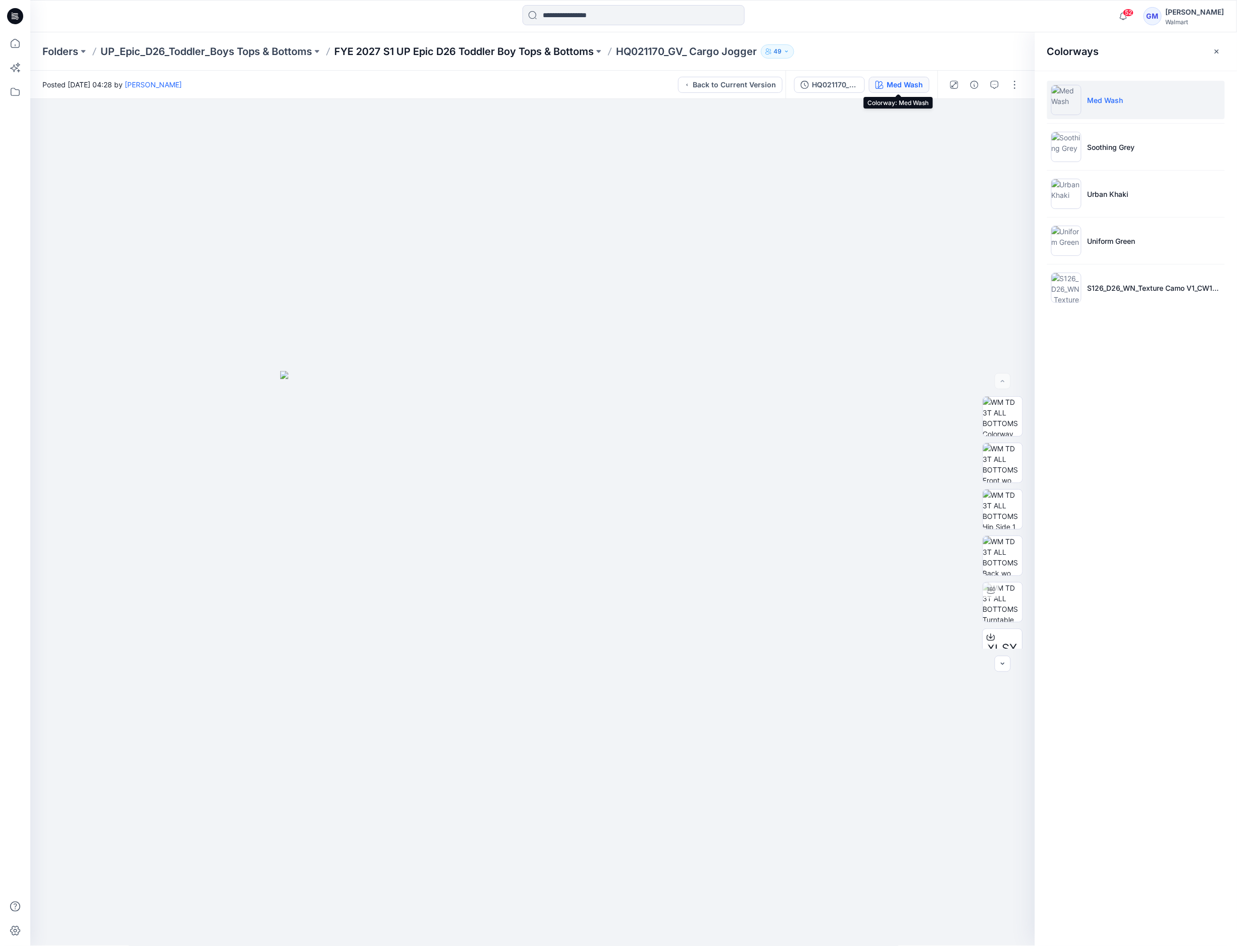
click at [570, 46] on p "FYE 2027 S1 UP Epic D26 Toddler Boy Tops & Bottoms" at bounding box center [463, 51] width 259 height 14
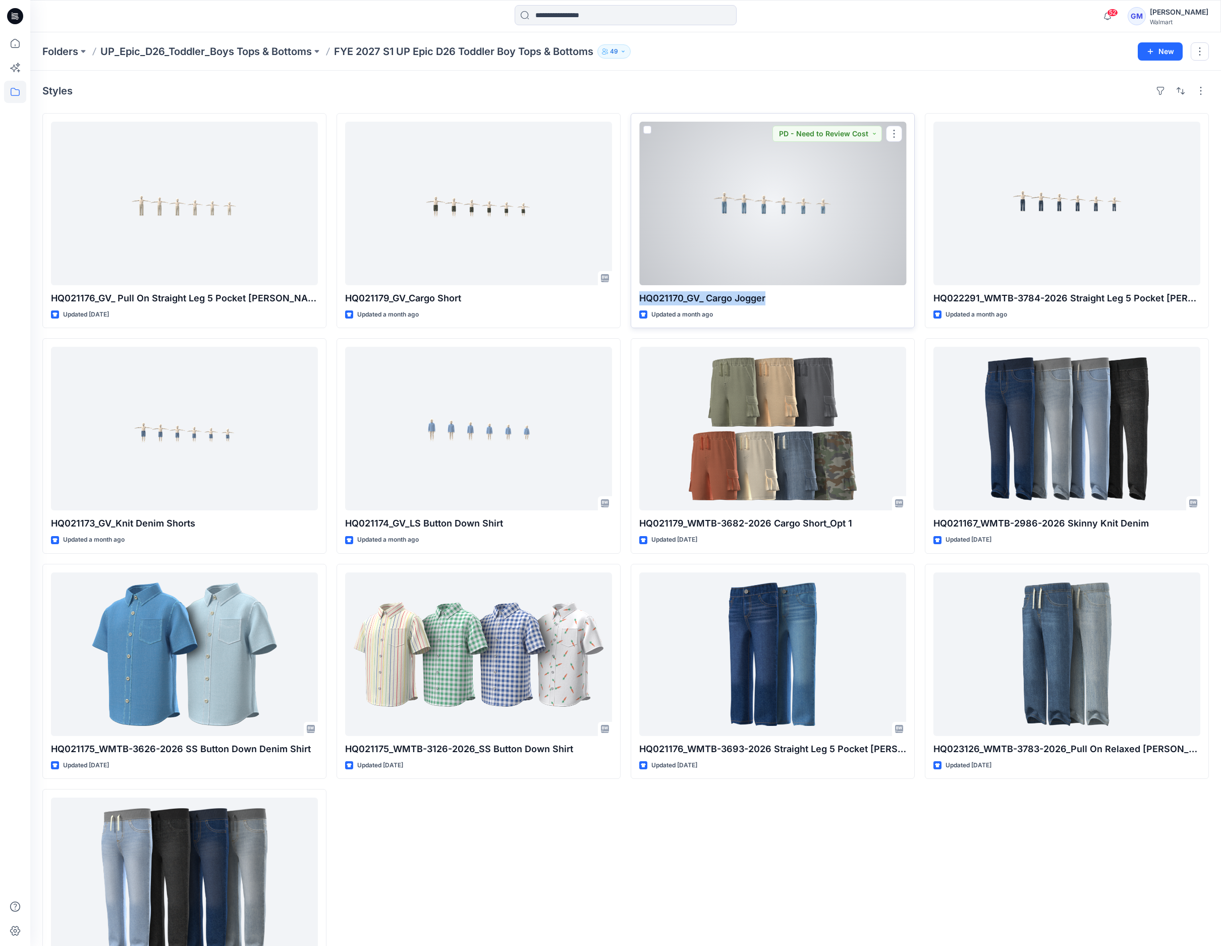
drag, startPoint x: 780, startPoint y: 303, endPoint x: 640, endPoint y: 300, distance: 139.8
click at [640, 300] on p "HQ021170_GV_ Cargo Jogger" at bounding box center [772, 298] width 267 height 14
copy p "HQ021170_GV_ Cargo Jogger"
click at [800, 222] on div at bounding box center [772, 204] width 267 height 164
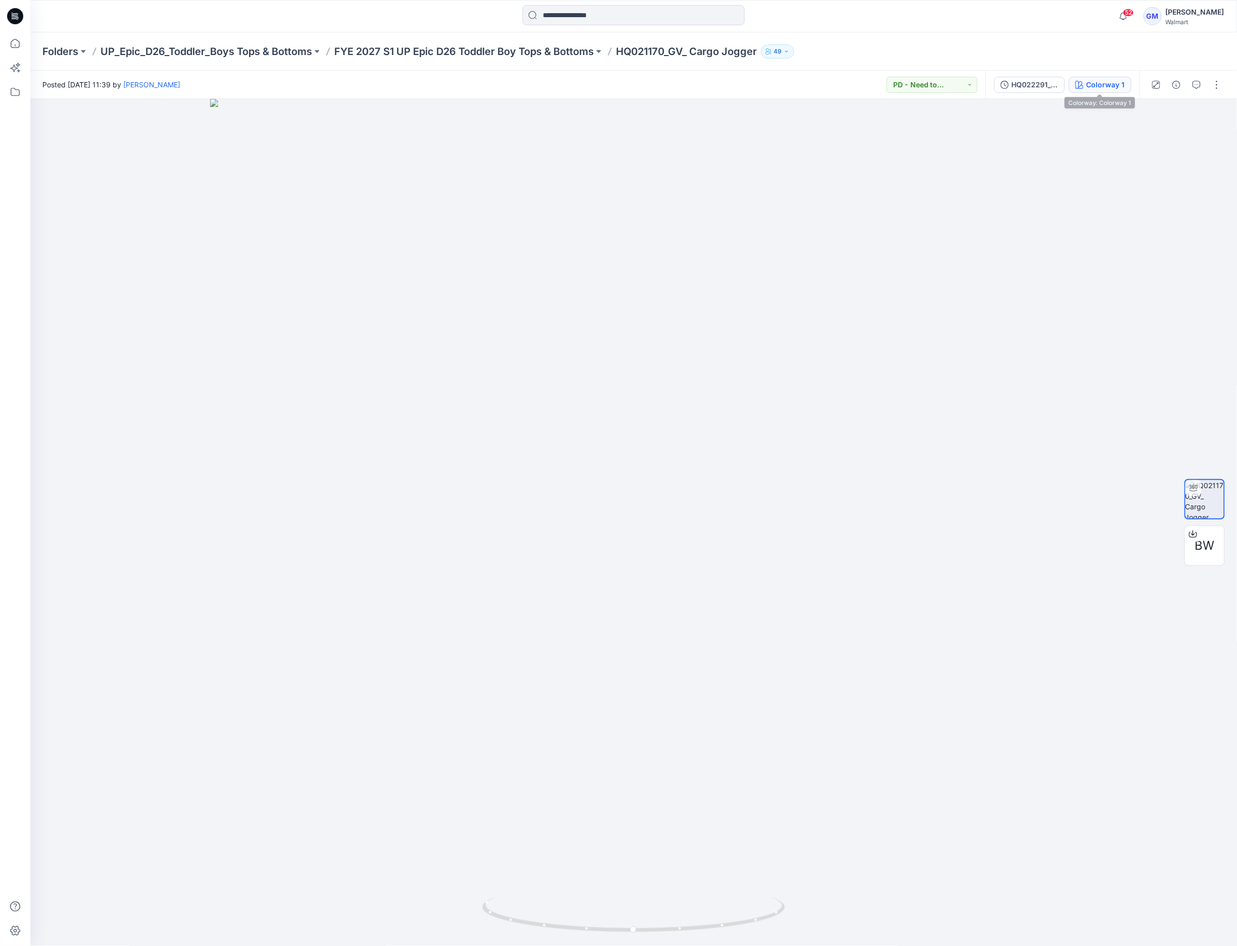
click at [1081, 86] on icon "button" at bounding box center [1079, 85] width 8 height 8
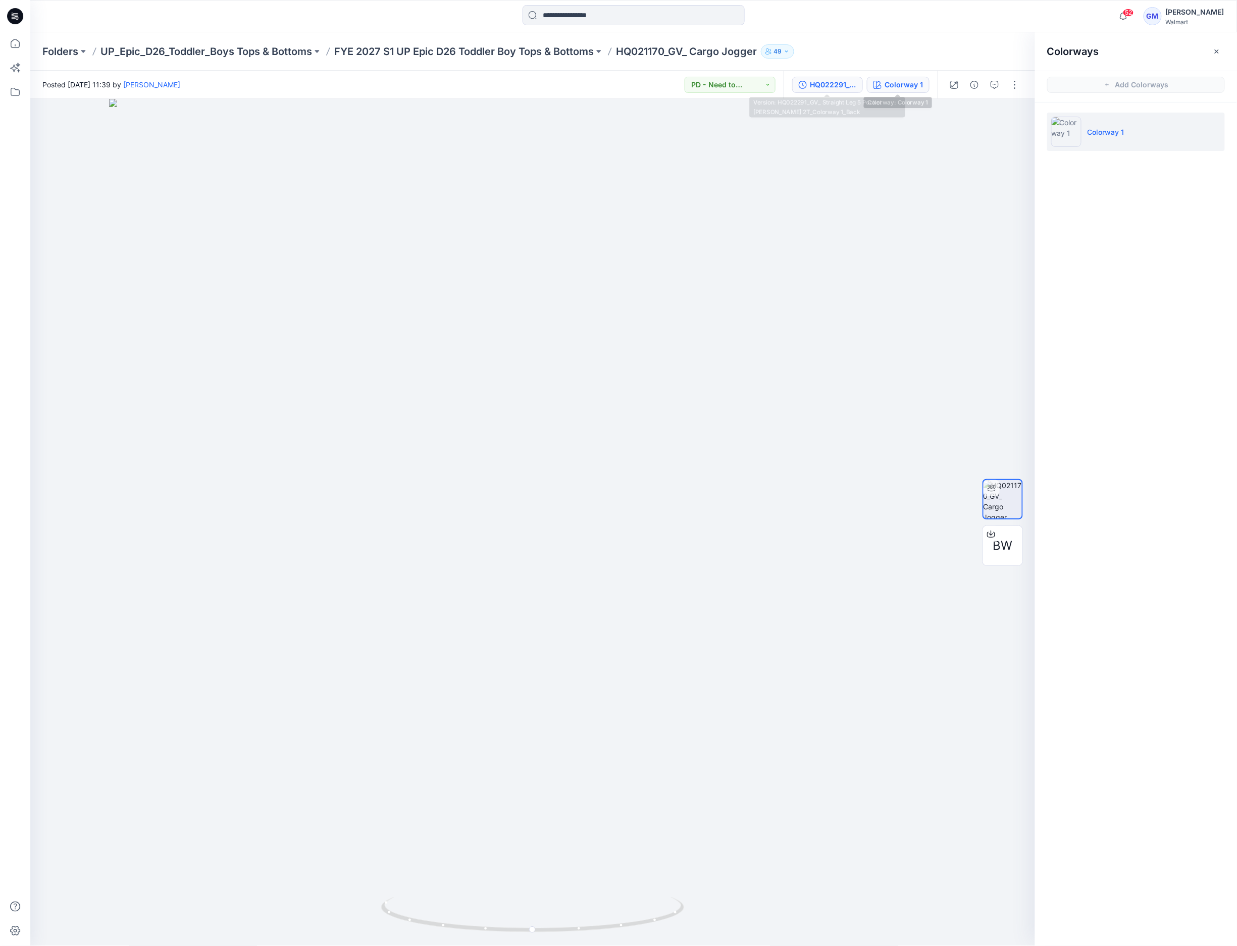
click at [845, 87] on div "HQ022291_GV_ Straight Leg 5 Pocket [PERSON_NAME] 2T_Colorway 1_Back" at bounding box center [833, 84] width 46 height 11
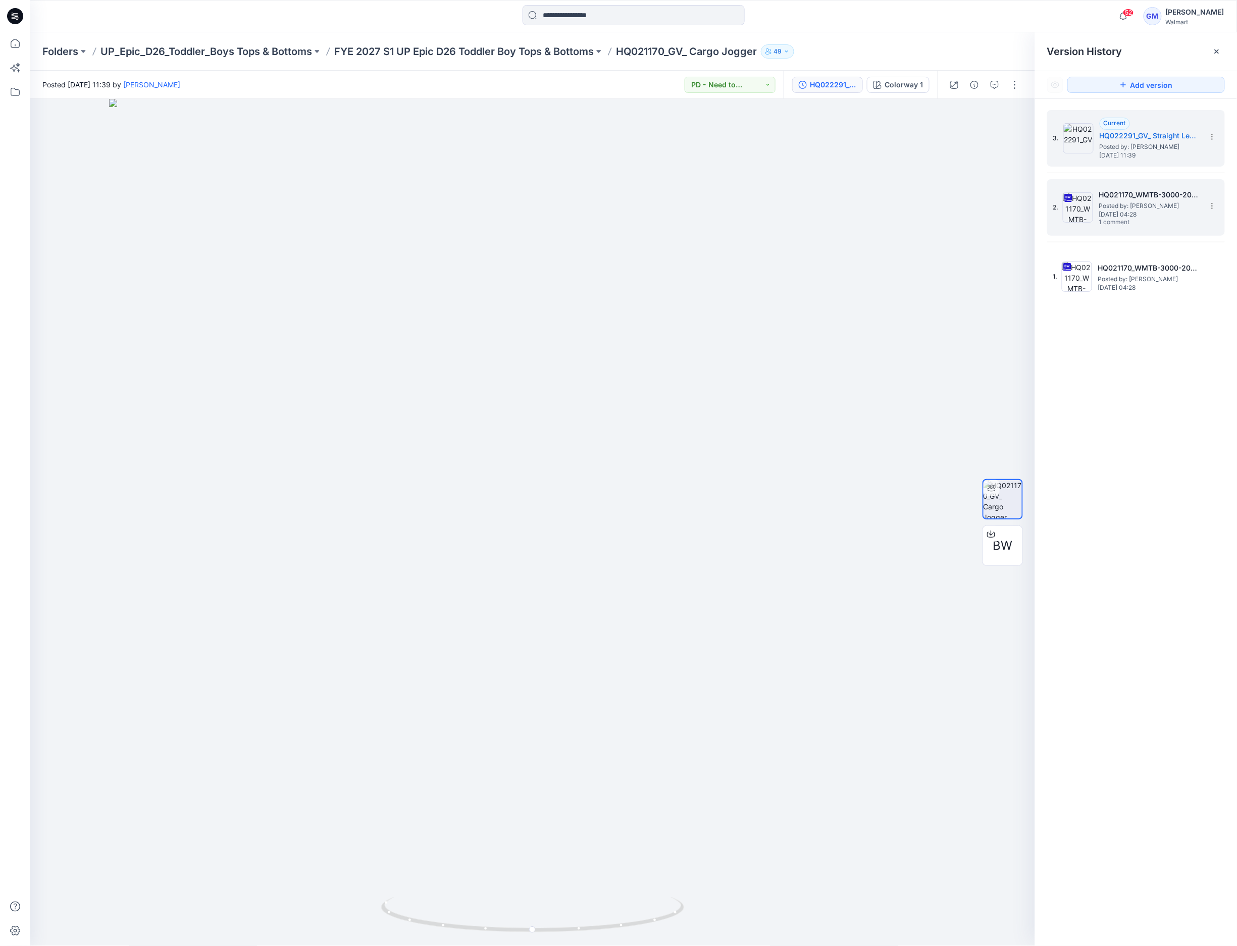
click at [1134, 216] on span "[DATE] 04:28" at bounding box center [1149, 214] width 101 height 7
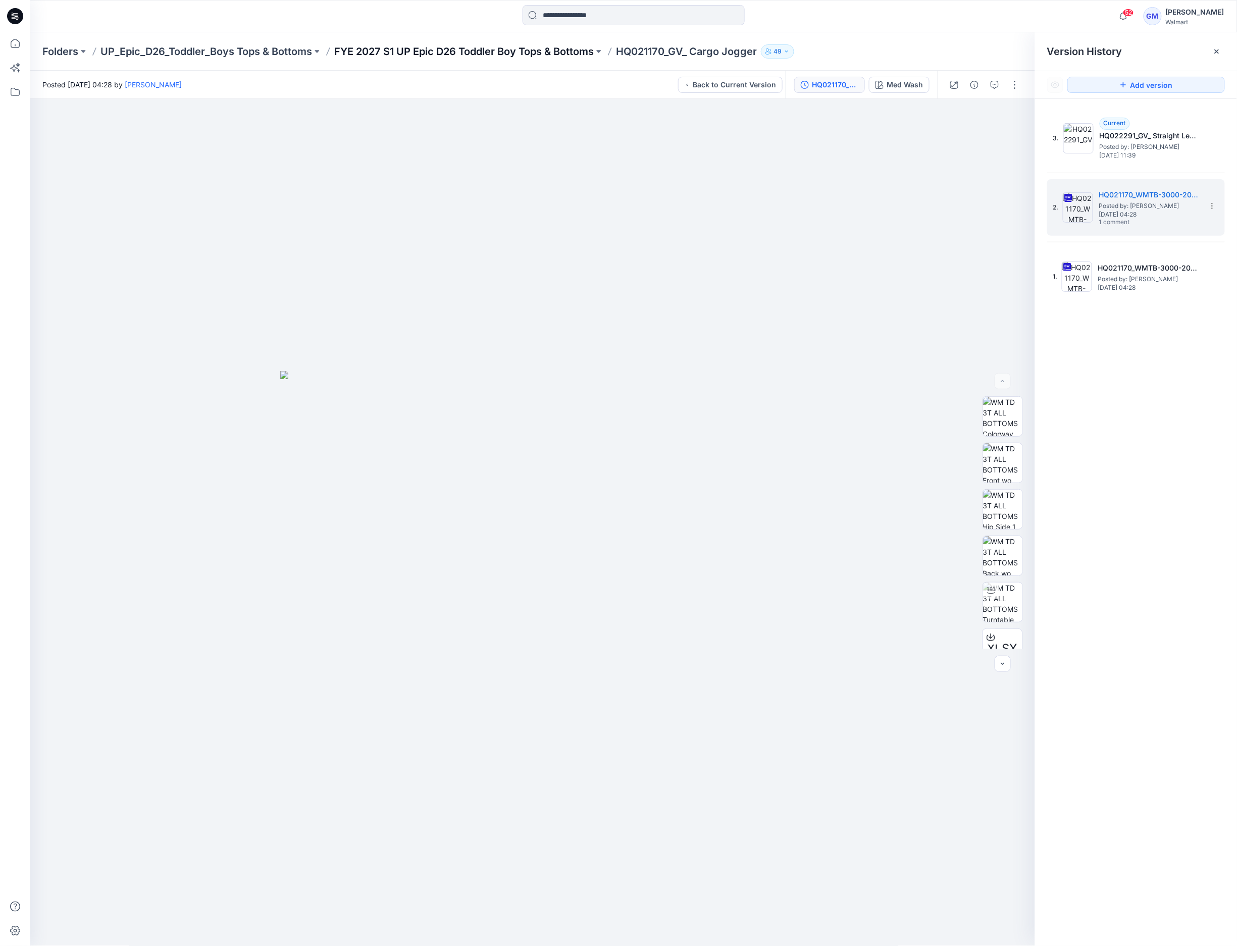
click at [548, 58] on p "FYE 2027 S1 UP Epic D26 Toddler Boy Tops & Bottoms" at bounding box center [463, 51] width 259 height 14
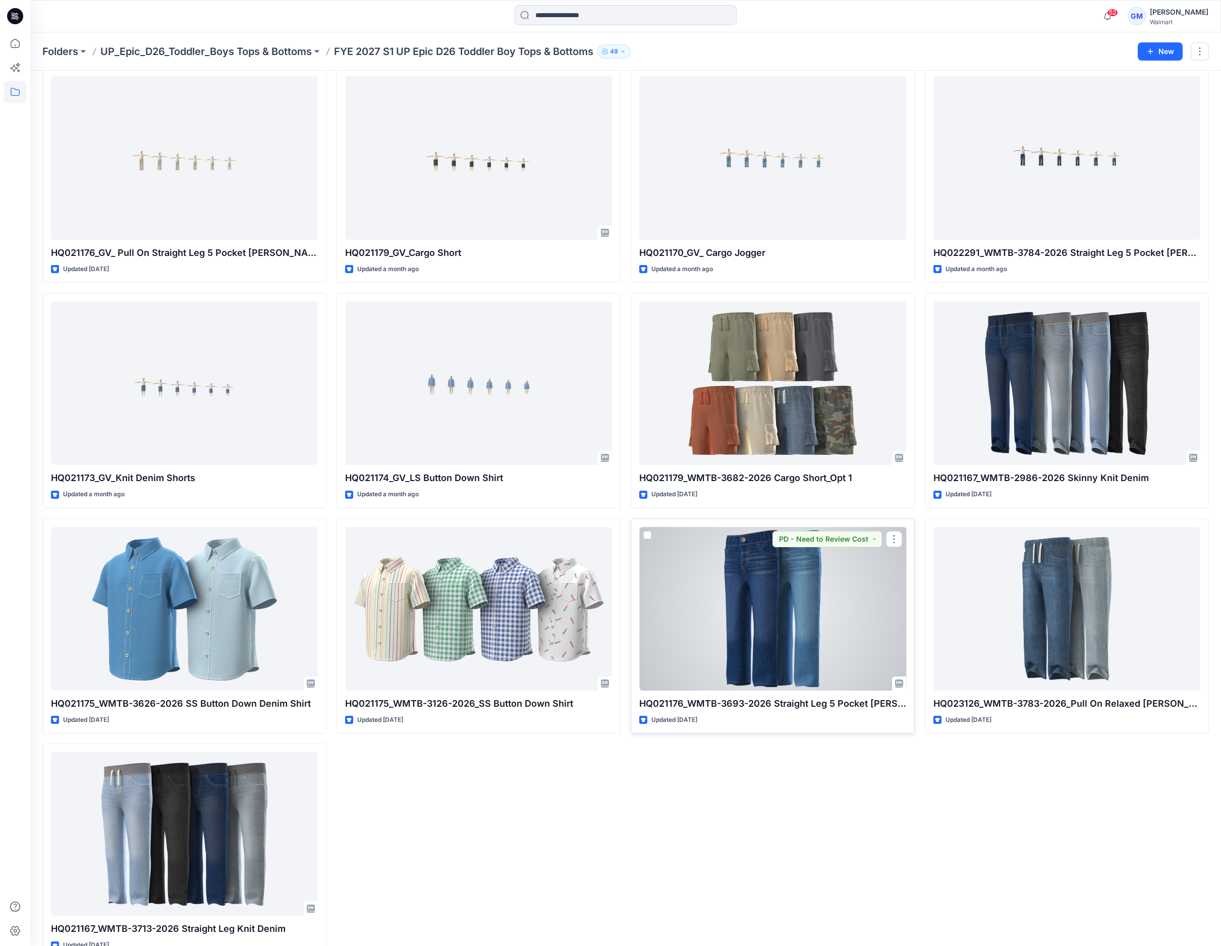
scroll to position [71, 0]
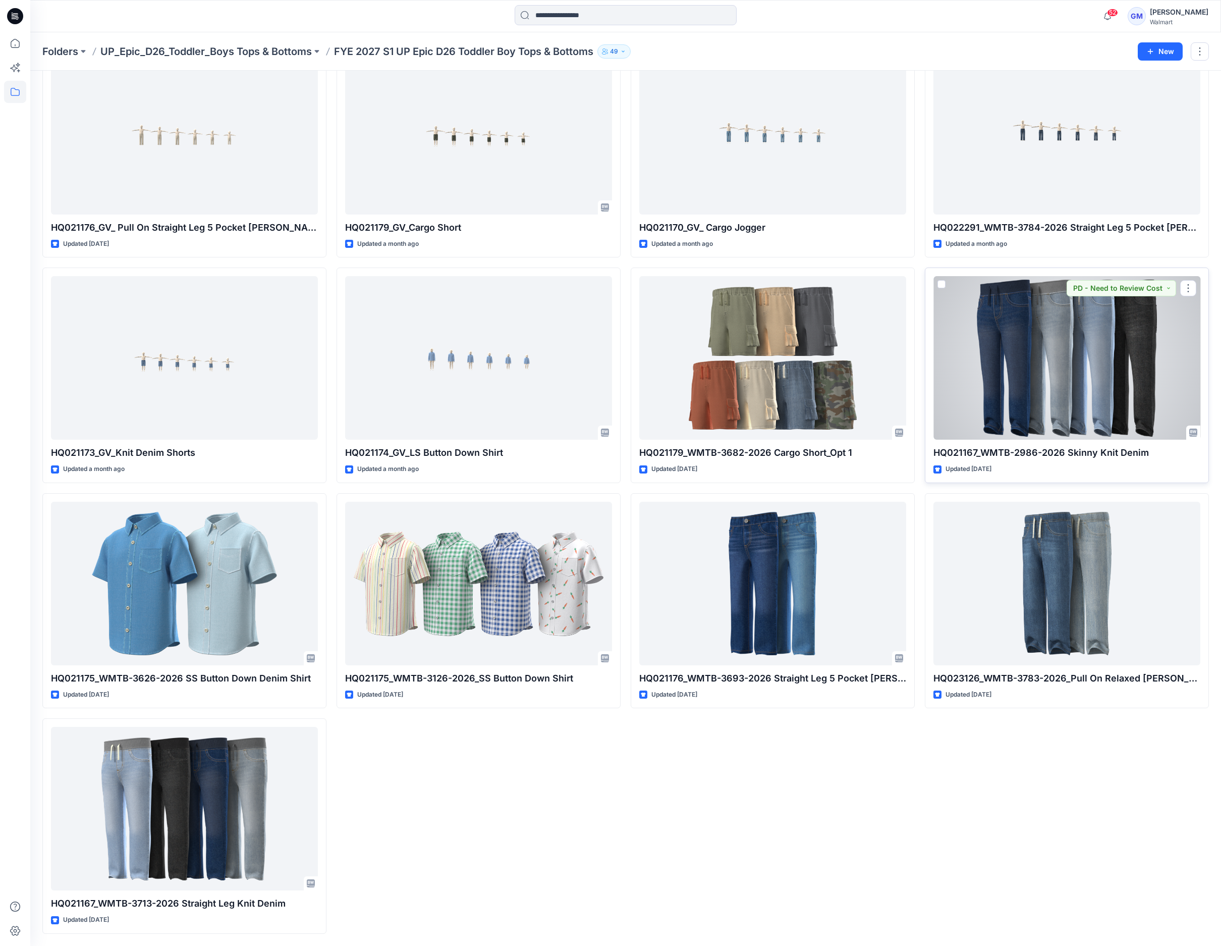
click at [1157, 387] on div at bounding box center [1067, 358] width 267 height 164
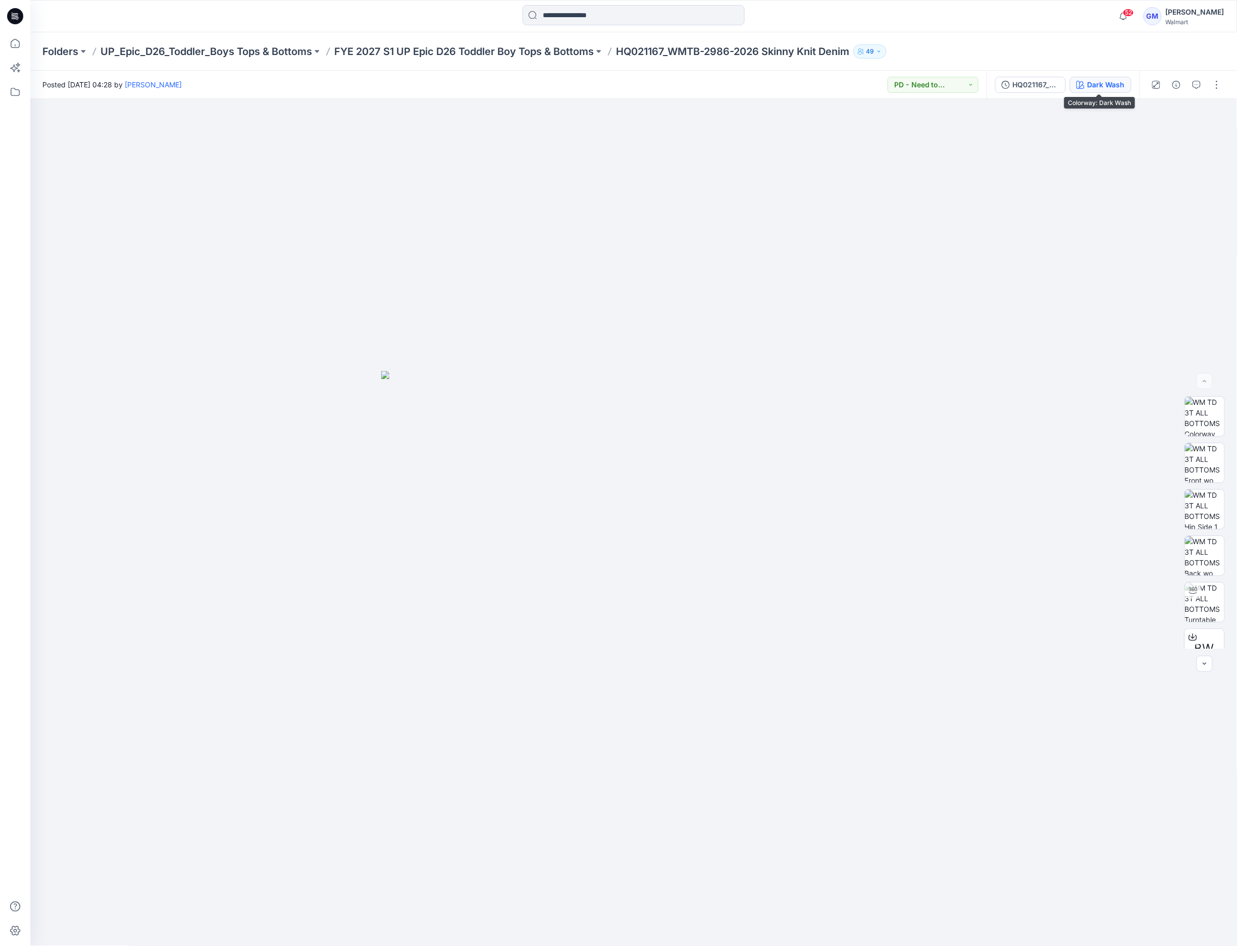
click at [1087, 81] on div "Dark Wash" at bounding box center [1105, 84] width 37 height 11
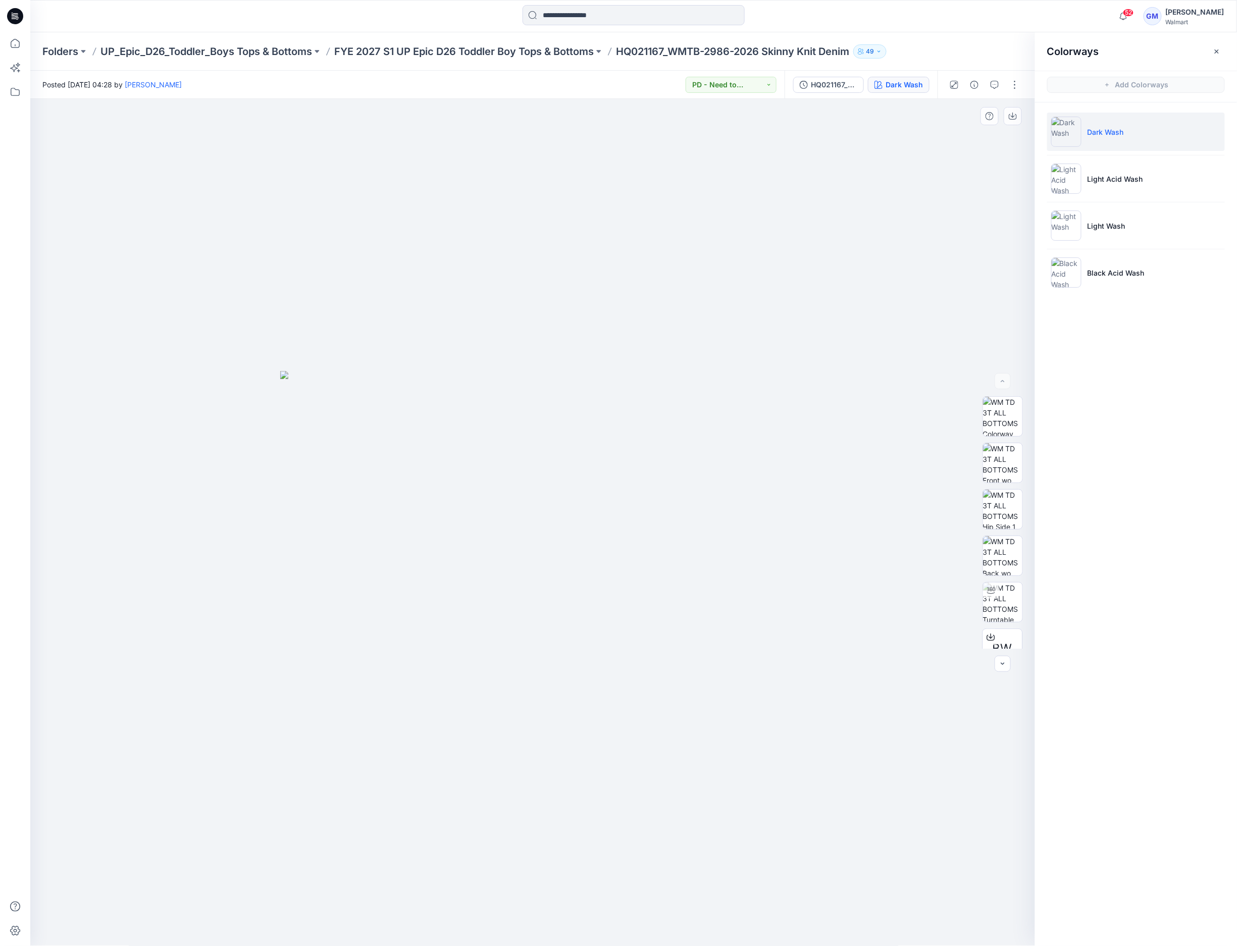
click at [640, 203] on div at bounding box center [532, 522] width 1005 height 847
click at [71, 55] on p "Folders" at bounding box center [60, 51] width 36 height 14
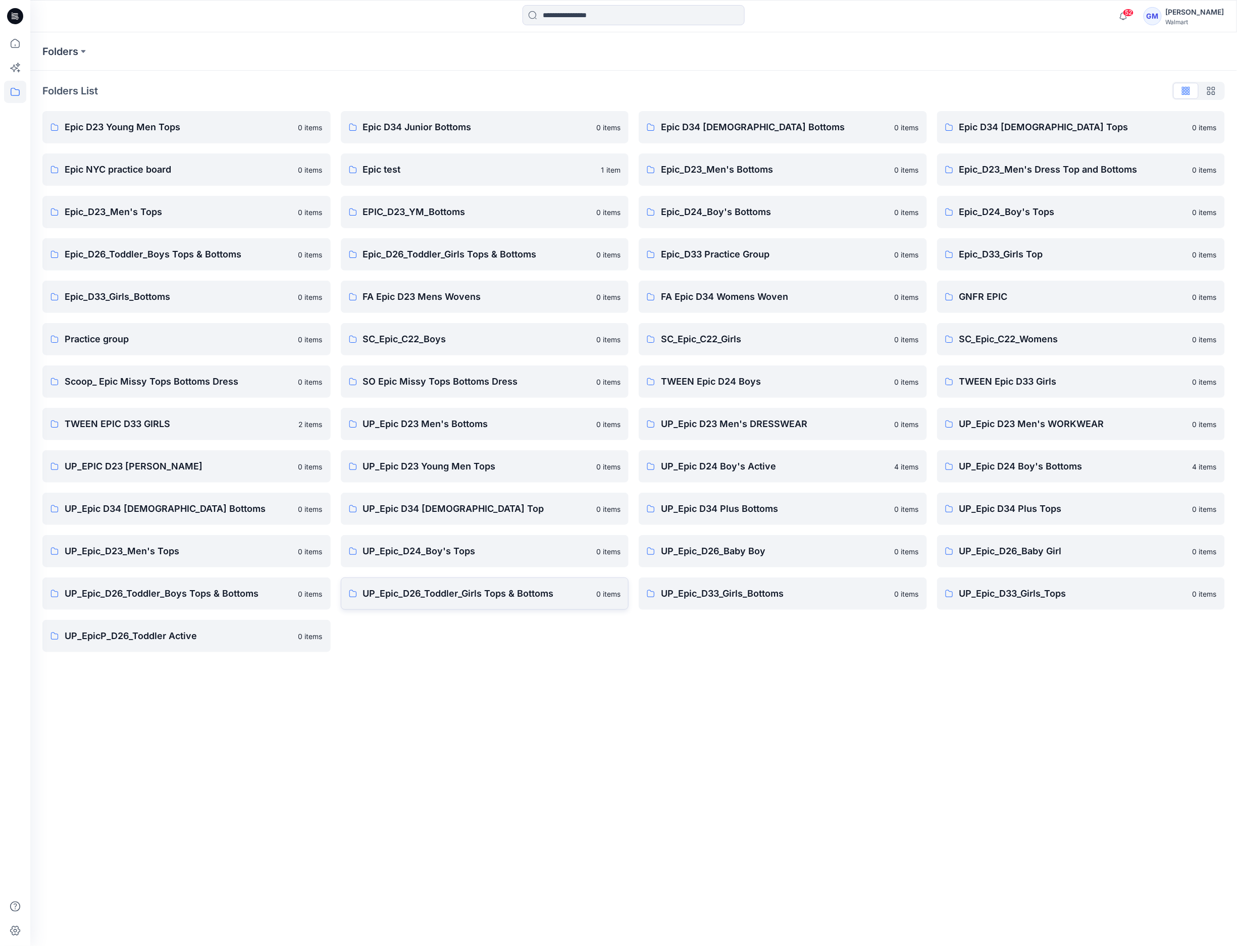
click at [414, 609] on link "UP_Epic_D26_Toddler_Girls Tops & Bottoms 0 items" at bounding box center [485, 593] width 288 height 32
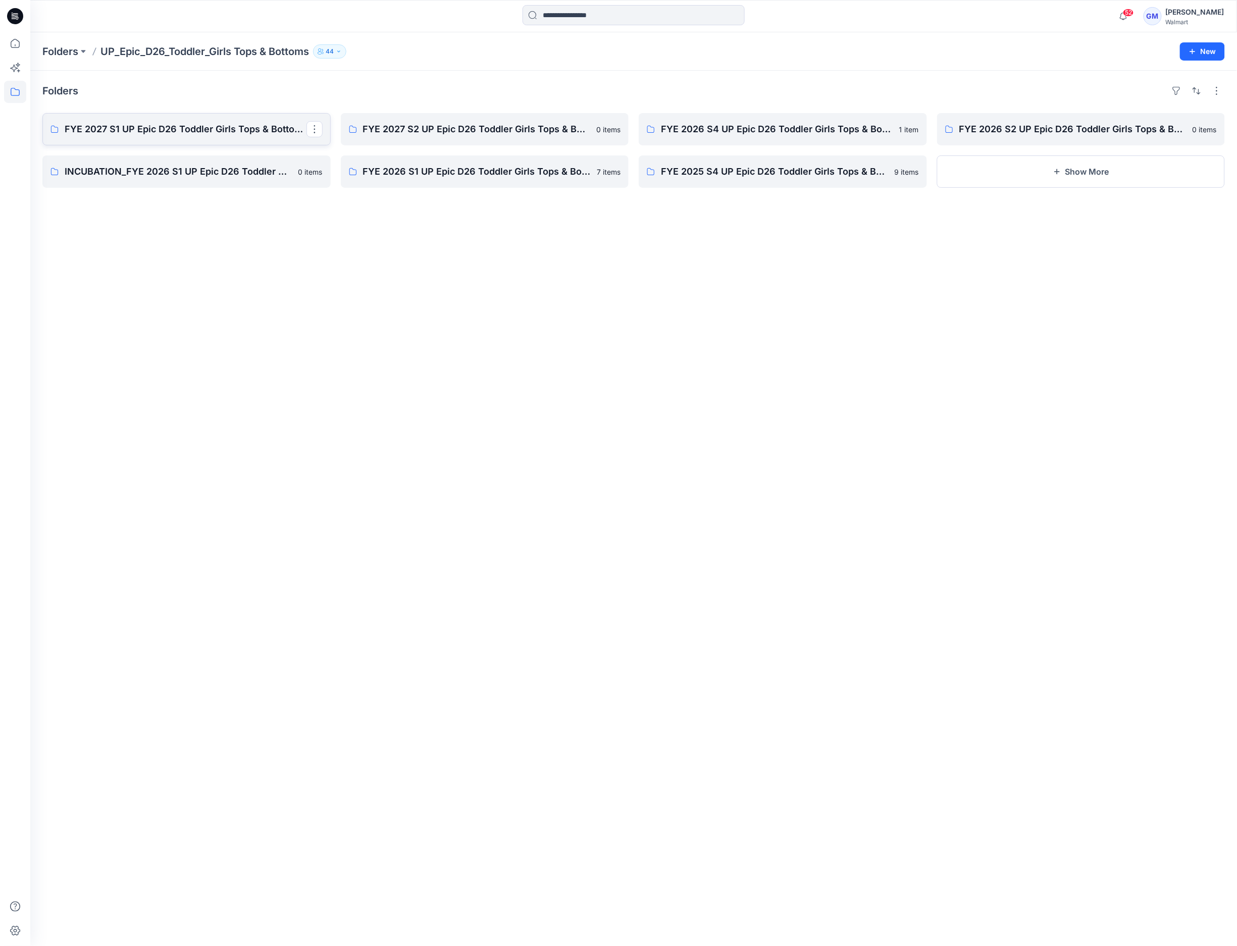
click at [205, 137] on link "FYE 2027 S1 UP Epic D26 Toddler Girls Tops & Bottoms" at bounding box center [186, 129] width 288 height 32
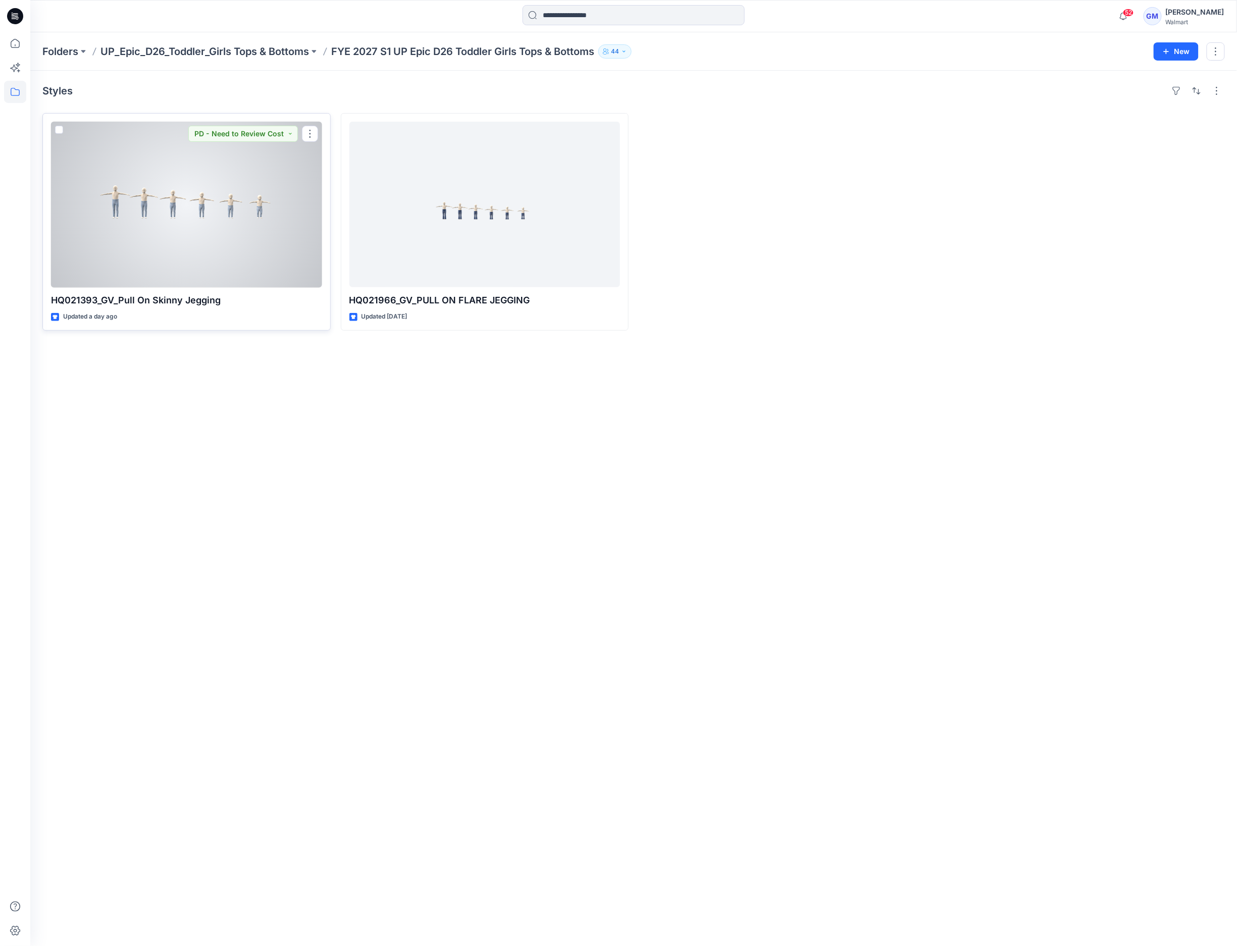
click at [206, 244] on div at bounding box center [186, 205] width 271 height 166
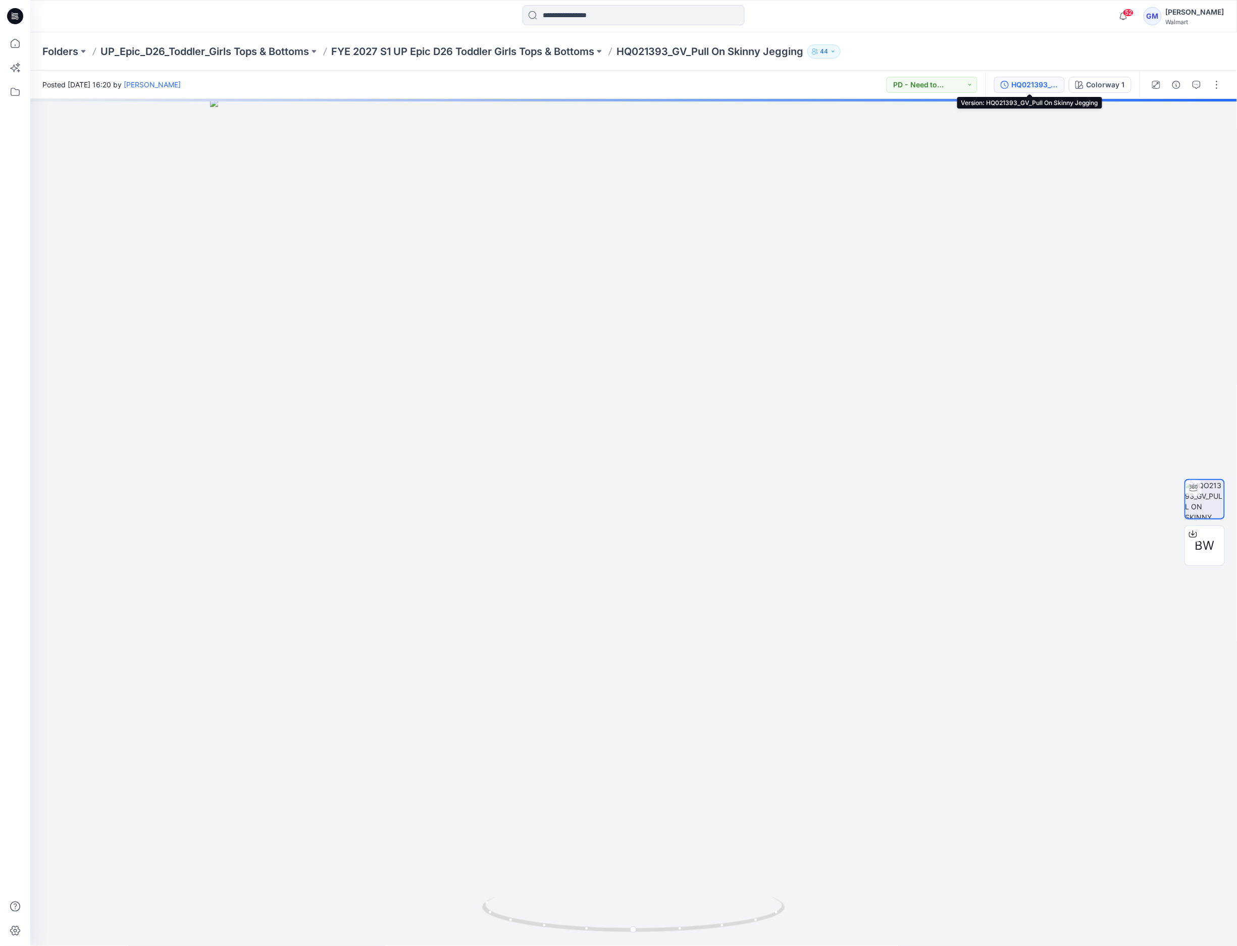
click at [1008, 89] on button "HQ021393_GV_Pull On Skinny Jegging" at bounding box center [1029, 85] width 71 height 16
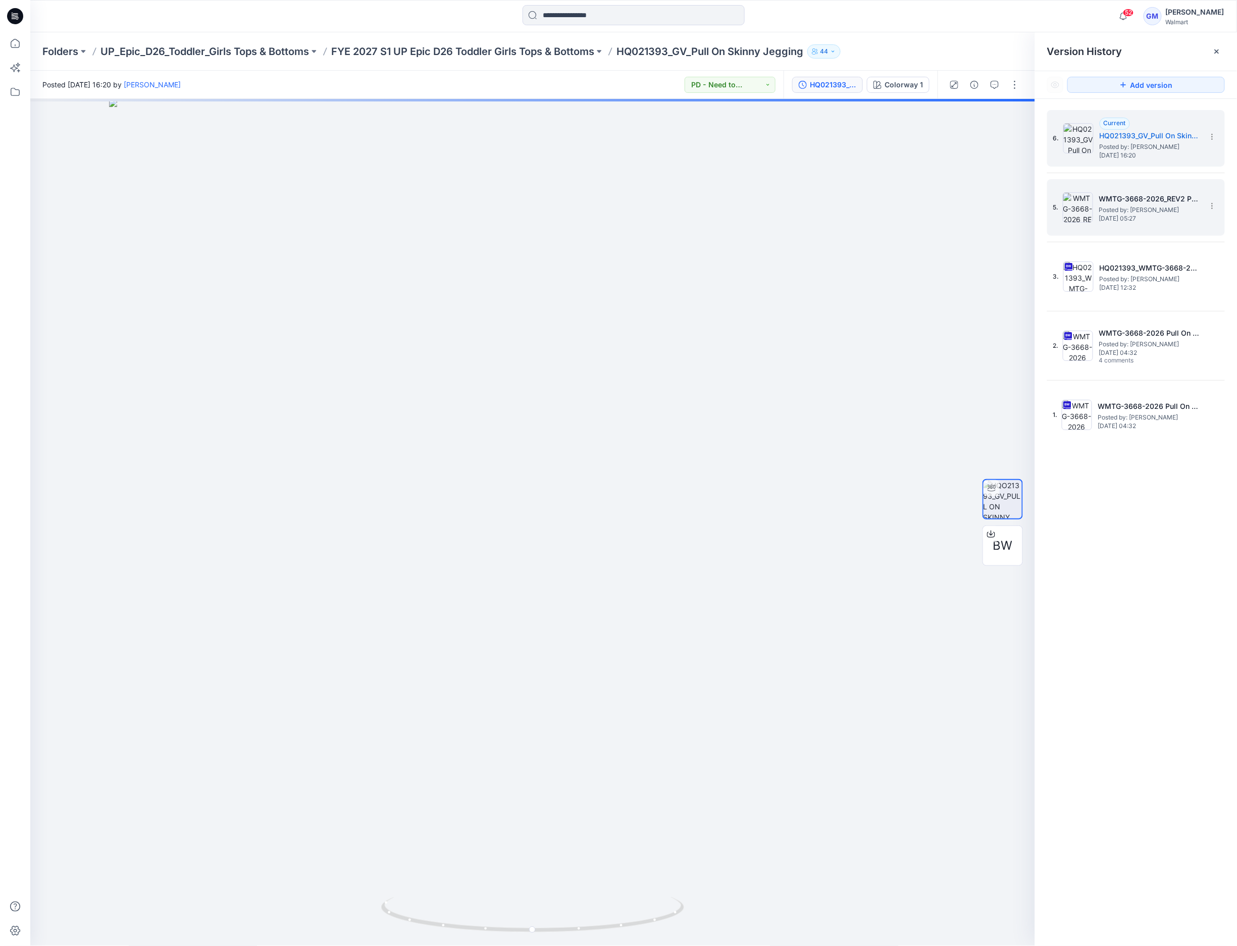
click at [1137, 206] on span "Posted by: [PERSON_NAME]" at bounding box center [1149, 210] width 101 height 10
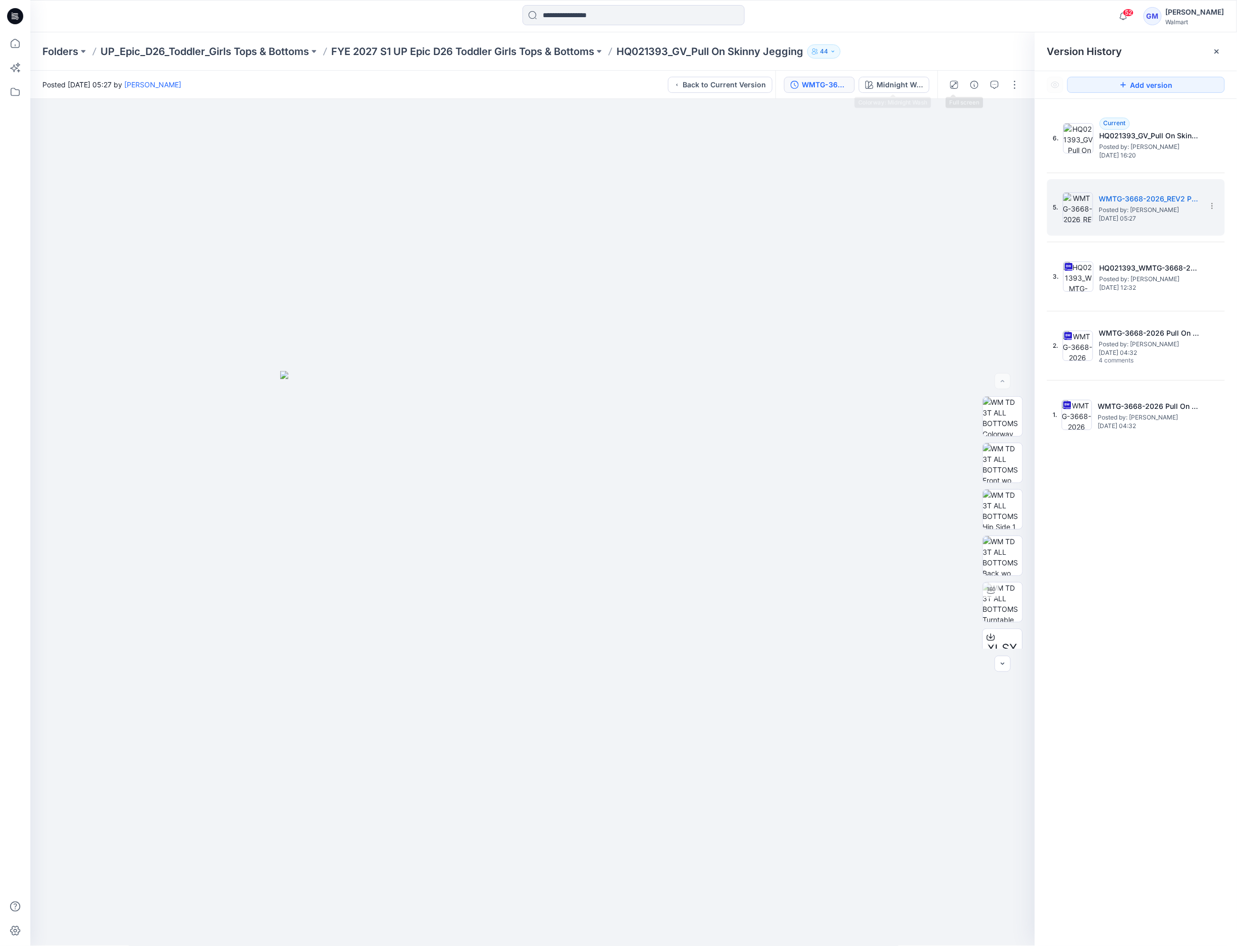
click at [879, 74] on div "WMTG-3668-2026_REV2 Pull On Skinny Jegging Midnight Wash" at bounding box center [856, 85] width 162 height 28
click at [881, 82] on div "Midnight Wash" at bounding box center [899, 84] width 46 height 11
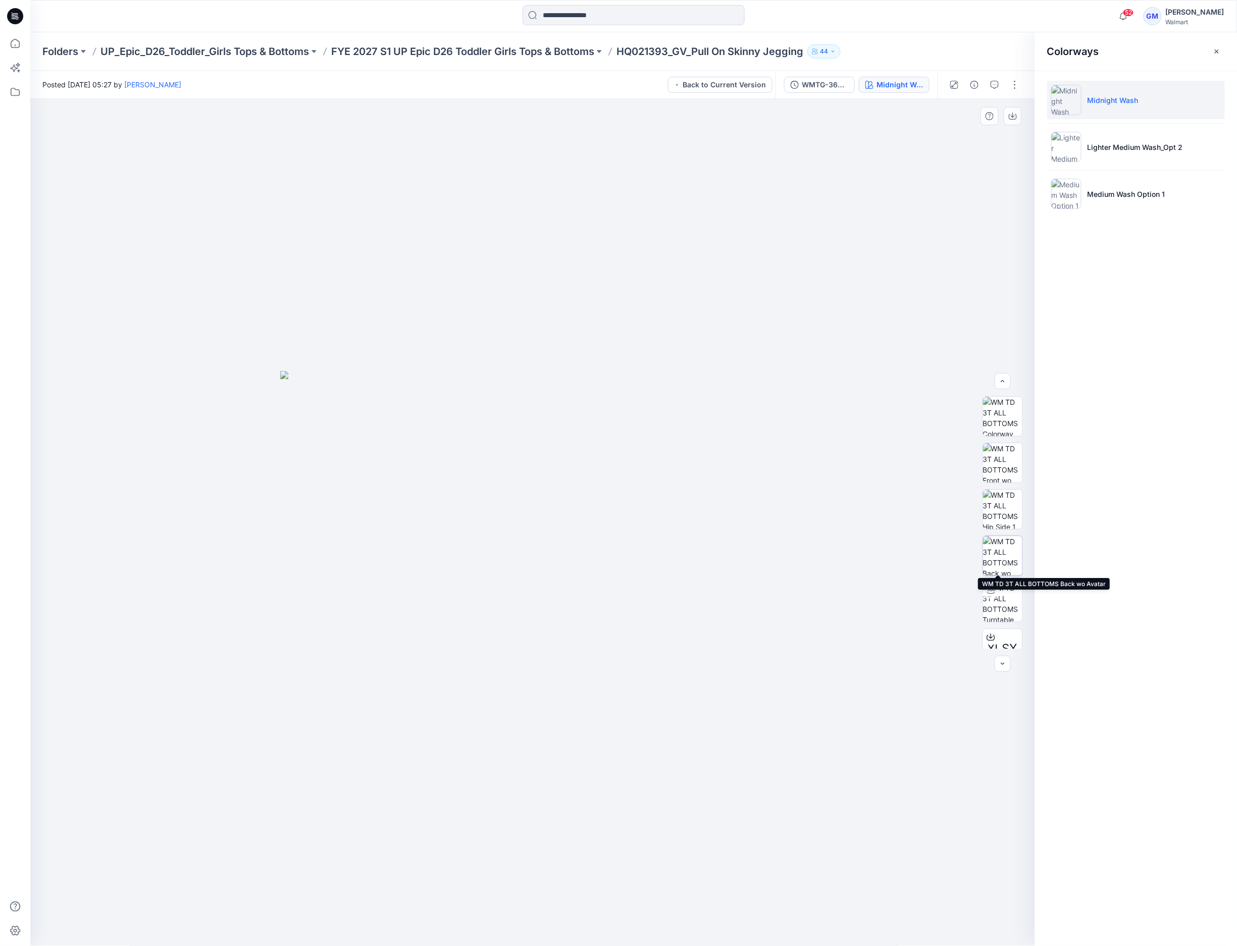
scroll to position [113, 0]
drag, startPoint x: 643, startPoint y: 298, endPoint x: 695, endPoint y: 179, distance: 130.2
click at [643, 298] on div at bounding box center [532, 522] width 1005 height 847
click at [564, 55] on p "FYE 2027 S1 UP Epic D26 Toddler Girls Tops & Bottoms" at bounding box center [462, 51] width 263 height 14
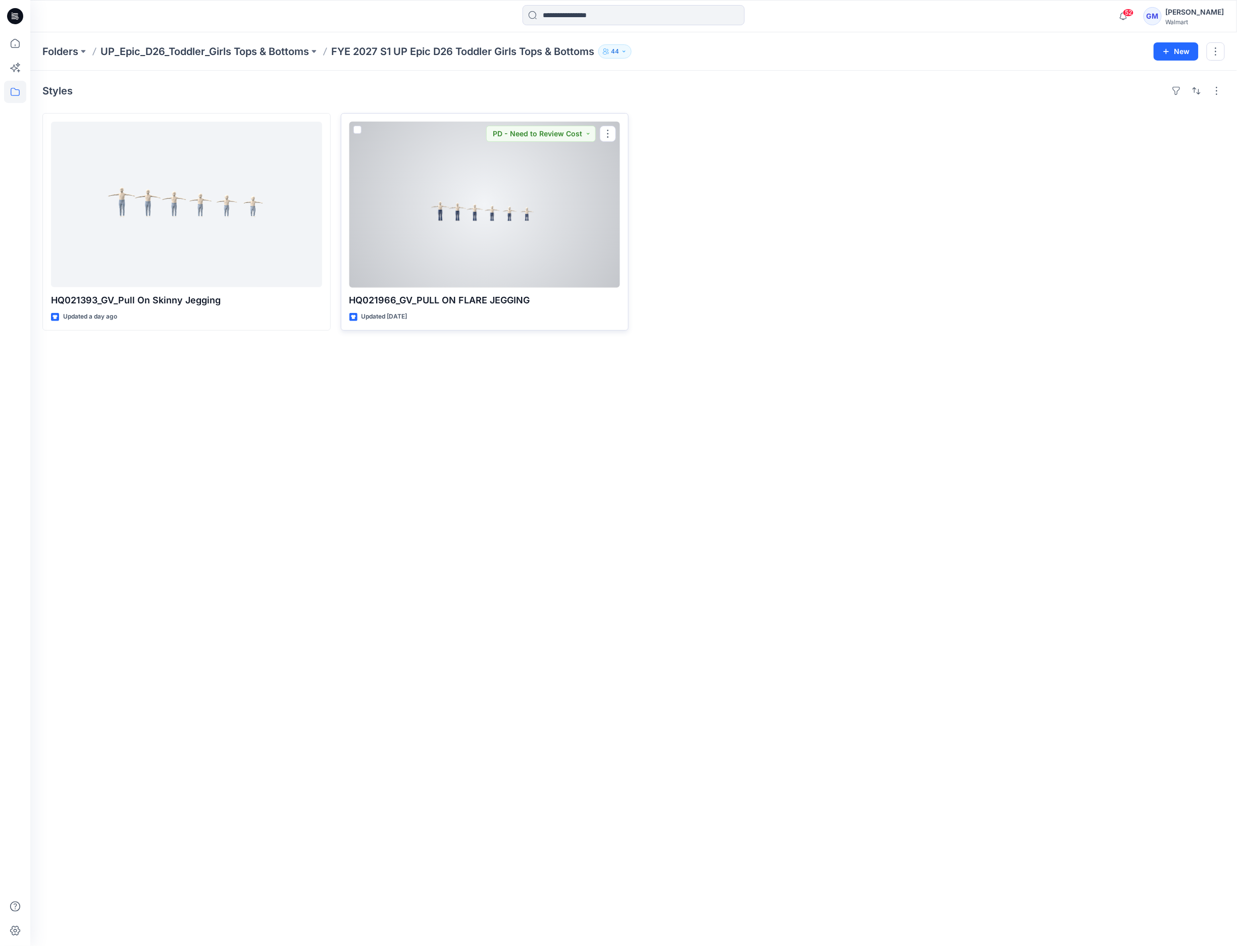
click at [434, 243] on div at bounding box center [484, 205] width 271 height 166
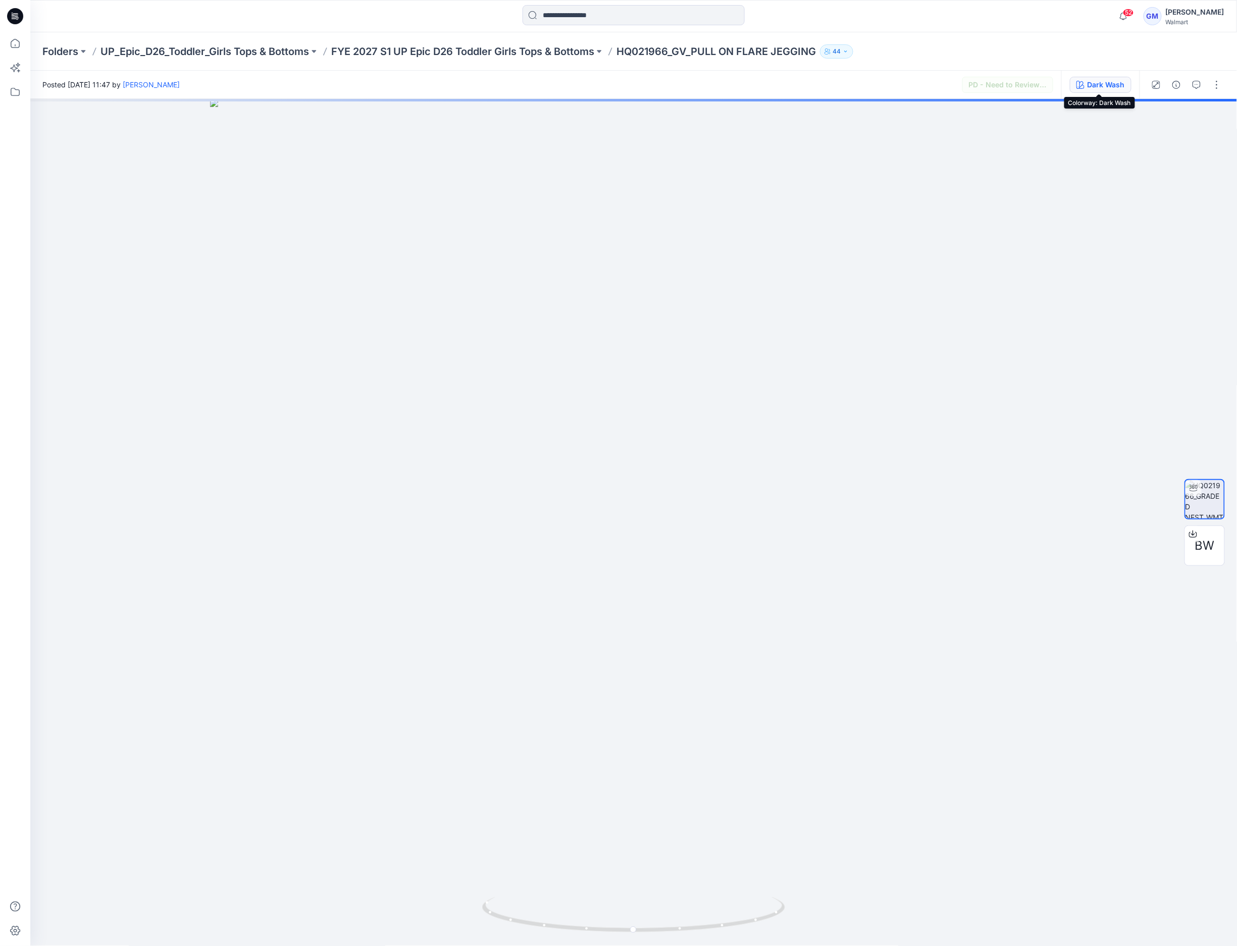
click at [1083, 85] on icon "button" at bounding box center [1080, 85] width 8 height 8
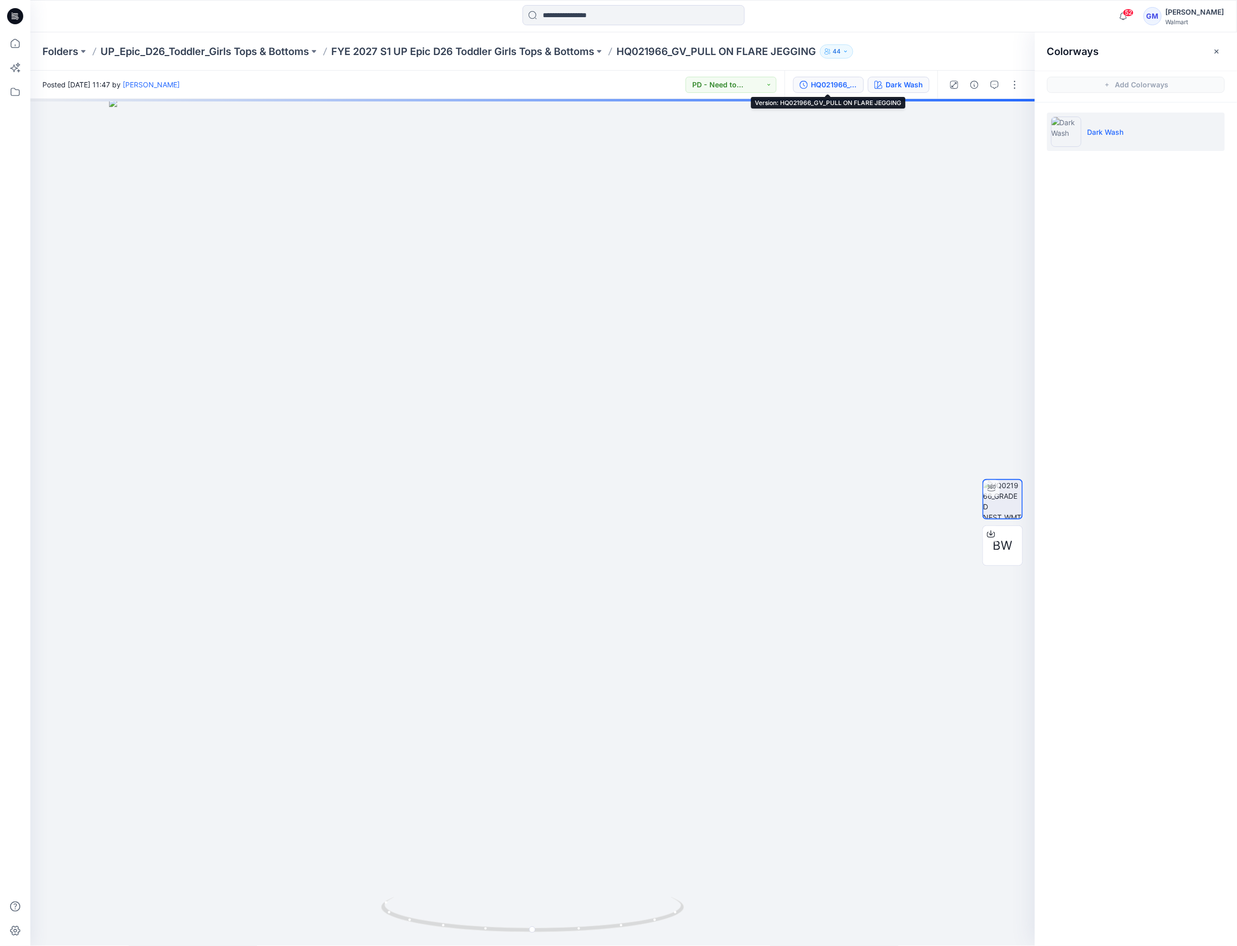
click at [847, 82] on div "HQ021966_GV_PULL ON FLARE JEGGING" at bounding box center [834, 84] width 46 height 11
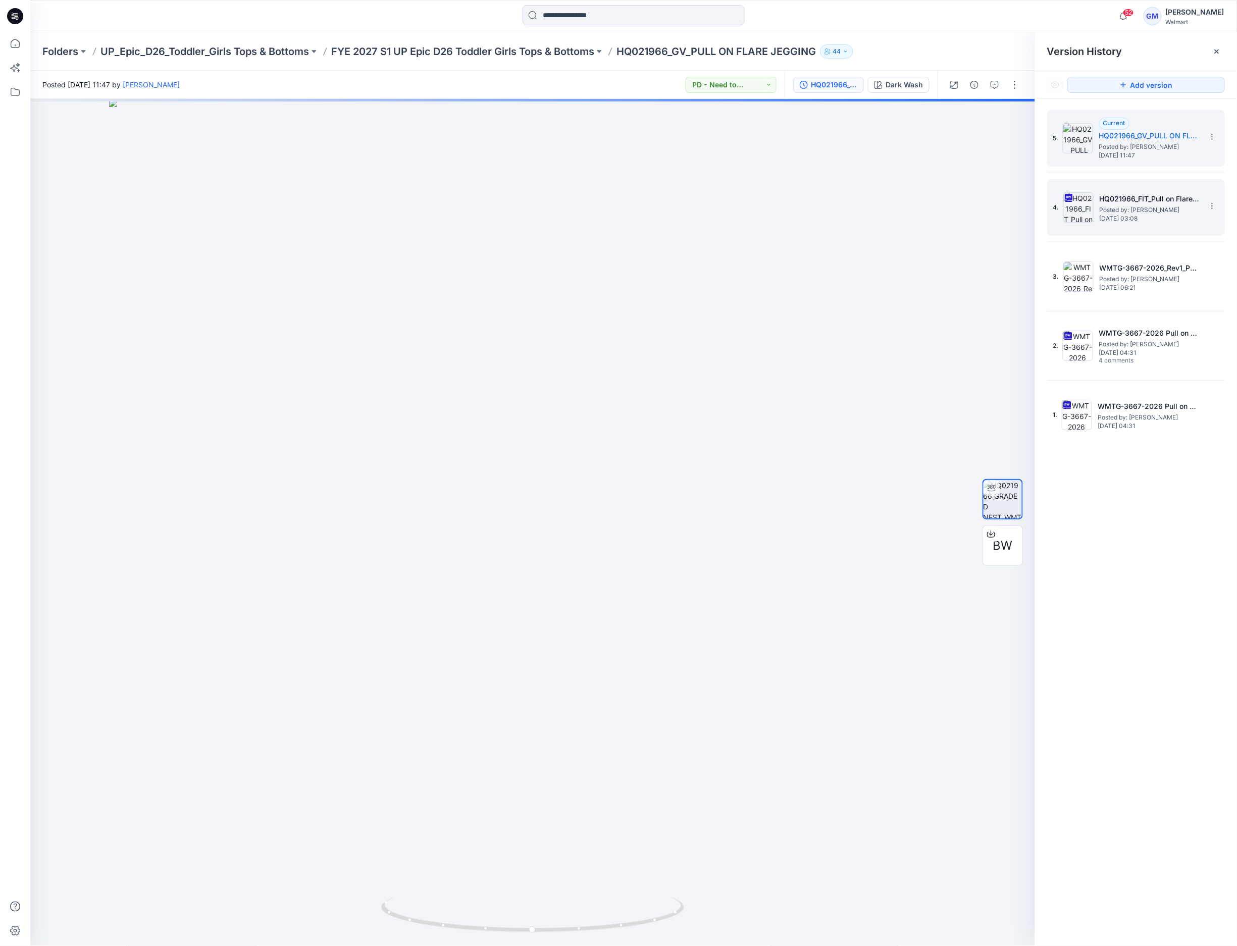
click at [1143, 197] on h5 "HQ021966_FIT_Pull on Flare Jegging" at bounding box center [1149, 199] width 101 height 12
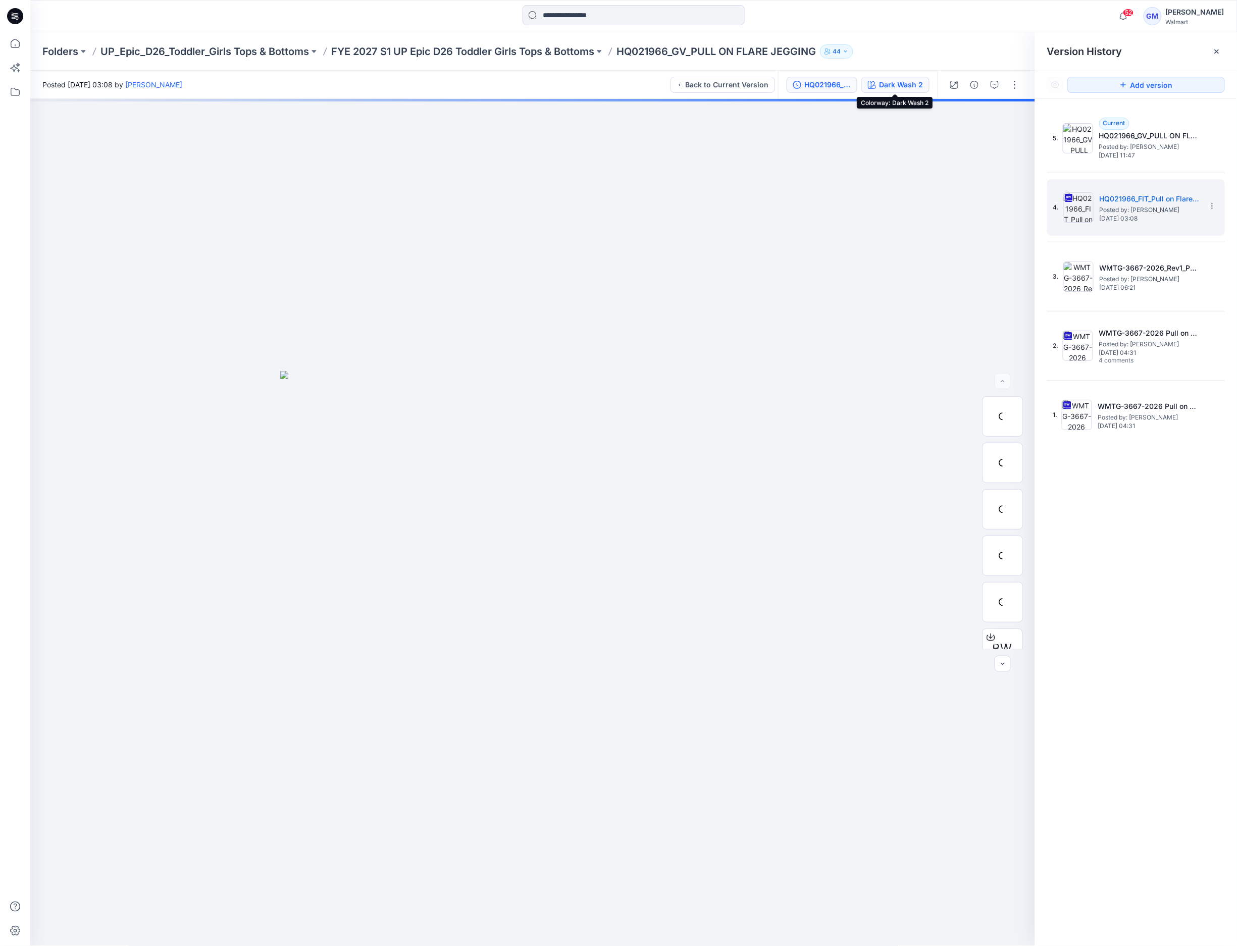
click at [910, 80] on div "Dark Wash 2" at bounding box center [901, 84] width 44 height 11
